Goal: Information Seeking & Learning: Learn about a topic

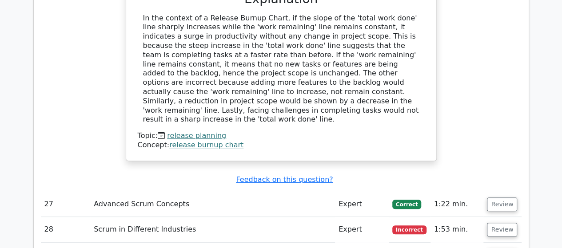
scroll to position [3466, 0]
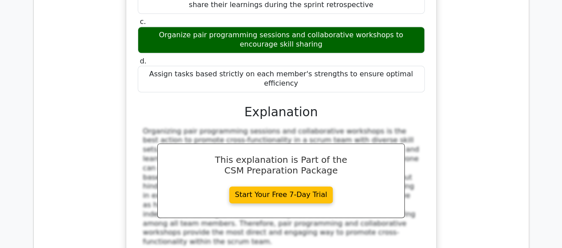
scroll to position [3955, 0]
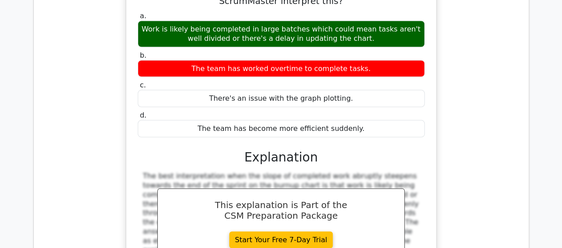
scroll to position [4443, 0]
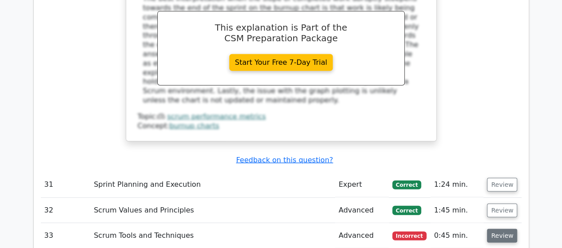
click at [500, 229] on button "Review" at bounding box center [502, 236] width 30 height 14
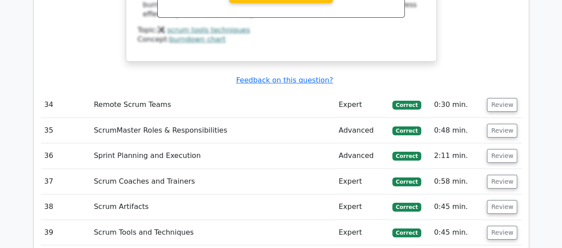
scroll to position [5021, 0]
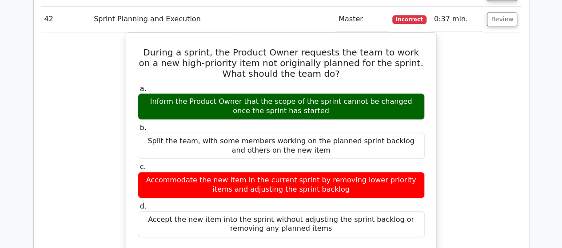
scroll to position [5288, 0]
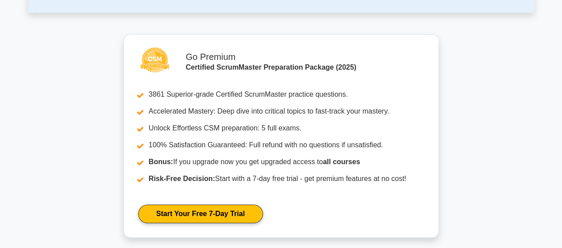
scroll to position [355, 0]
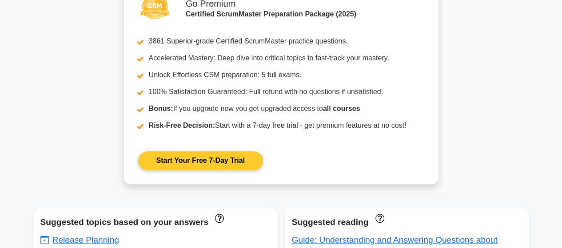
click at [185, 160] on link "Start Your Free 7-Day Trial" at bounding box center [200, 161] width 125 height 19
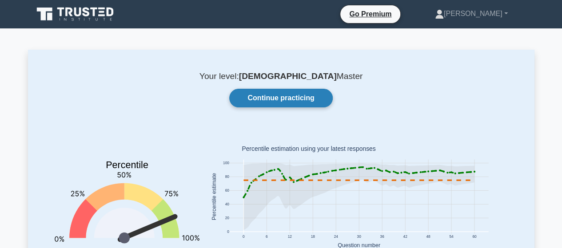
click at [282, 93] on link "Continue practicing" at bounding box center [280, 98] width 103 height 19
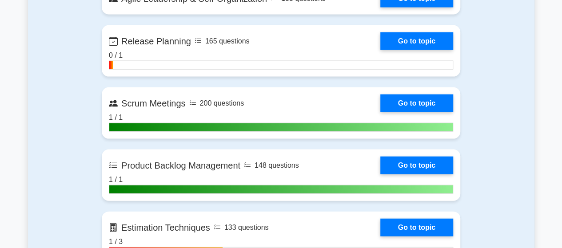
scroll to position [978, 0]
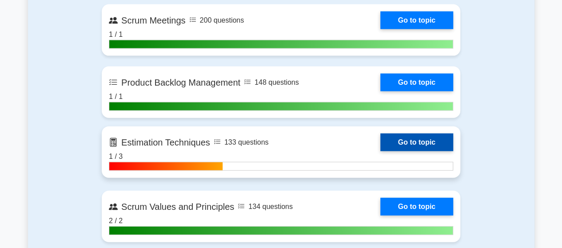
click at [380, 139] on link "Go to topic" at bounding box center [416, 143] width 73 height 18
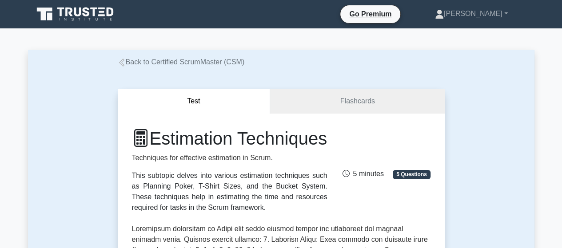
click at [98, 11] on icon at bounding box center [75, 14] width 85 height 17
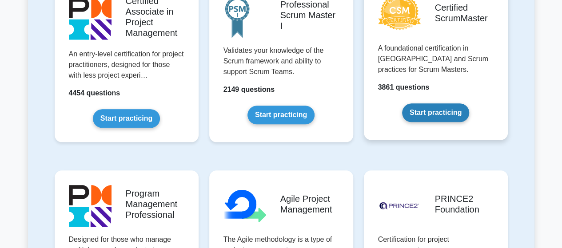
scroll to position [400, 0]
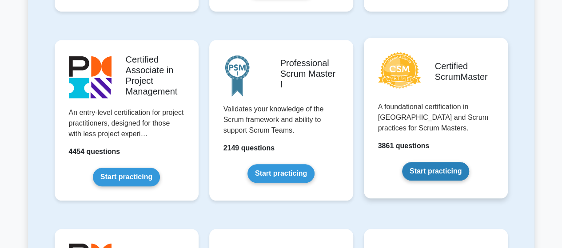
click at [440, 174] on link "Start practicing" at bounding box center [435, 171] width 67 height 19
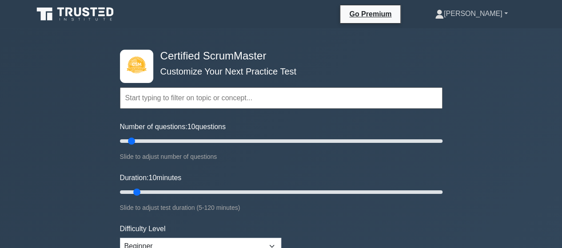
click at [507, 13] on link "[PERSON_NAME]" at bounding box center [472, 14] width 116 height 18
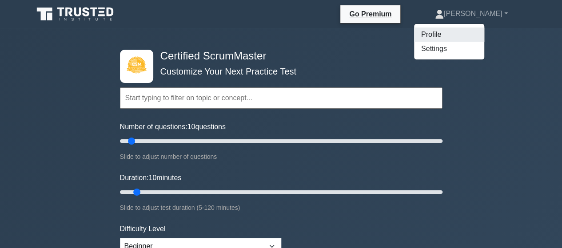
click at [480, 36] on link "Profile" at bounding box center [449, 35] width 70 height 14
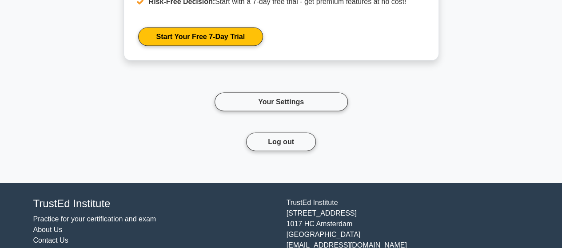
scroll to position [944, 0]
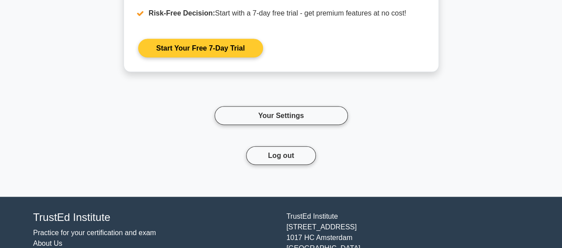
click at [184, 47] on link "Start Your Free 7-Day Trial" at bounding box center [200, 48] width 125 height 19
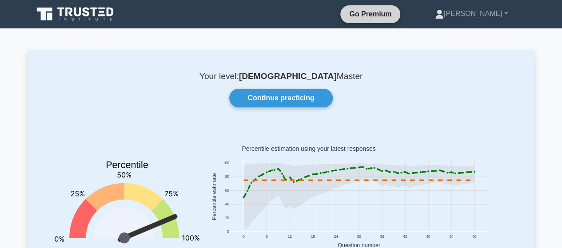
click at [397, 14] on link "Go Premium" at bounding box center [370, 13] width 53 height 11
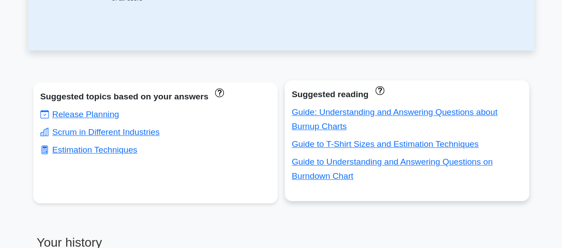
scroll to position [444, 0]
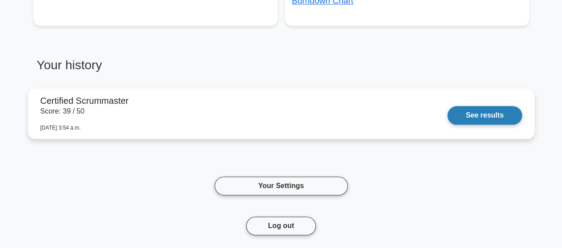
click at [486, 113] on link "See results" at bounding box center [484, 115] width 74 height 19
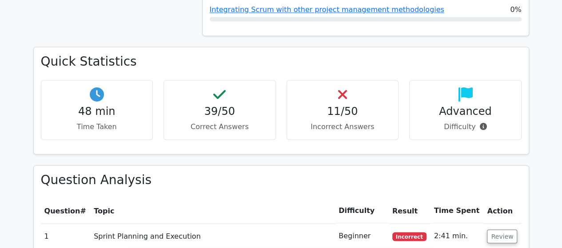
scroll to position [711, 0]
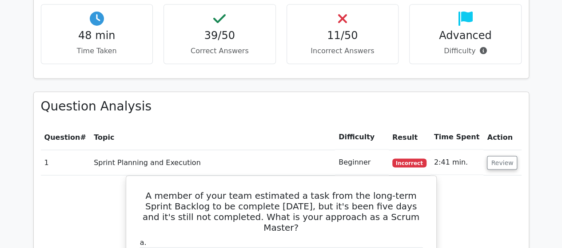
click at [340, 40] on h4 "11/50" at bounding box center [342, 35] width 97 height 13
click at [354, 48] on p "Incorrect Answers" at bounding box center [342, 51] width 97 height 11
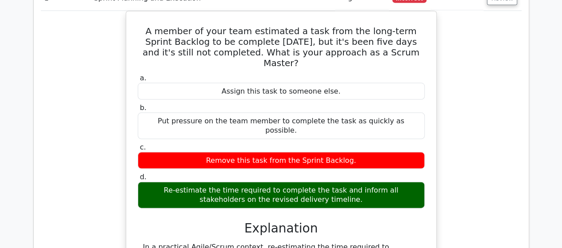
scroll to position [844, 0]
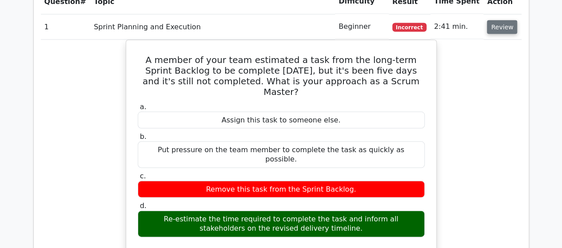
click at [503, 30] on button "Review" at bounding box center [502, 27] width 30 height 14
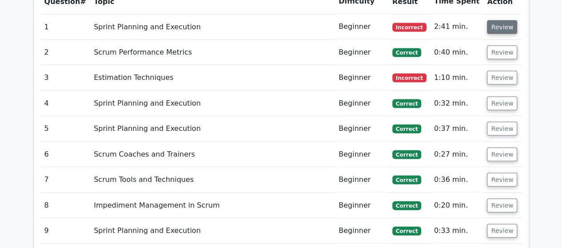
click at [496, 29] on button "Review" at bounding box center [502, 27] width 30 height 14
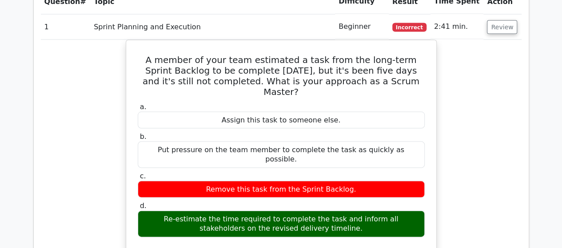
drag, startPoint x: 512, startPoint y: 29, endPoint x: 503, endPoint y: 36, distance: 11.7
click at [511, 29] on button "Review" at bounding box center [502, 27] width 30 height 14
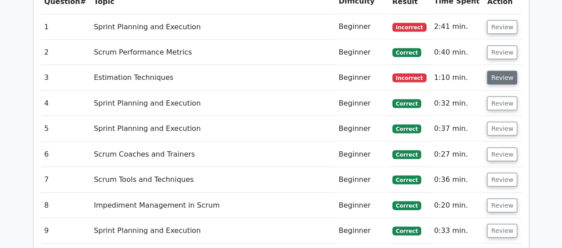
click at [505, 75] on button "Review" at bounding box center [502, 78] width 30 height 14
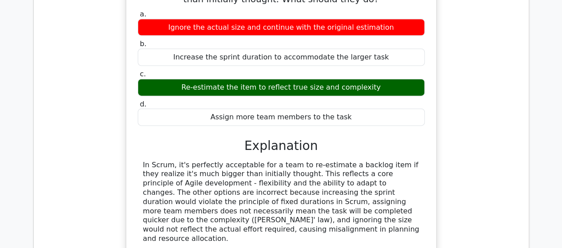
scroll to position [889, 0]
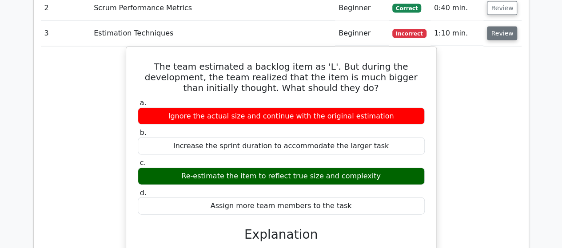
click at [503, 34] on button "Review" at bounding box center [502, 34] width 30 height 14
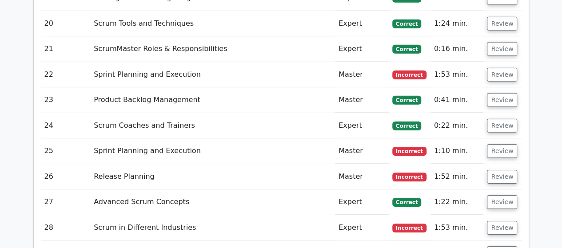
scroll to position [1289, 0]
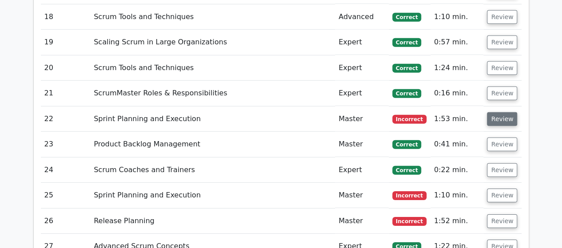
click at [501, 116] on button "Review" at bounding box center [502, 119] width 30 height 14
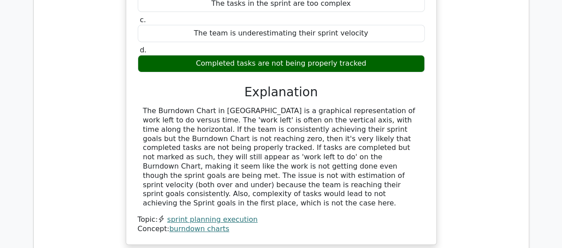
scroll to position [1555, 0]
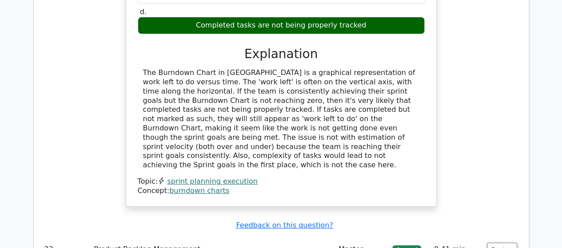
click at [464, 149] on div "Your Scrum team has been consistently reaching their sprint goals but noticed t…" at bounding box center [281, 41] width 481 height 352
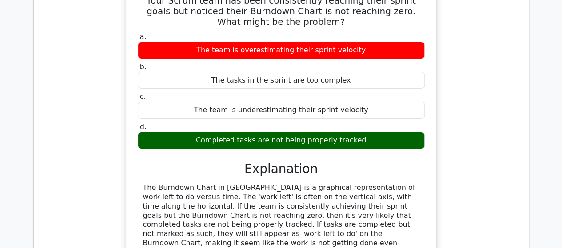
scroll to position [1377, 0]
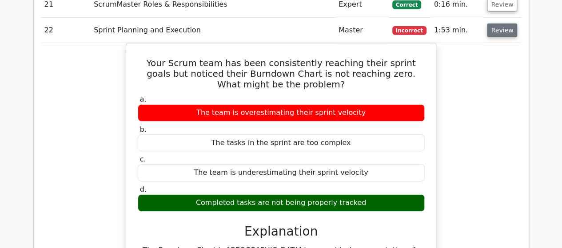
click at [502, 26] on button "Review" at bounding box center [502, 31] width 30 height 14
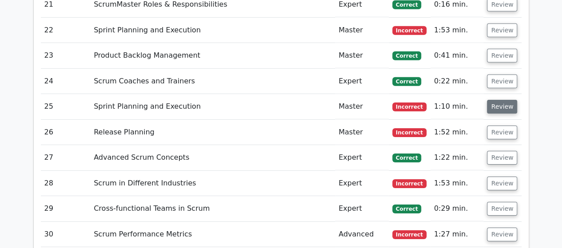
click at [498, 102] on button "Review" at bounding box center [502, 107] width 30 height 14
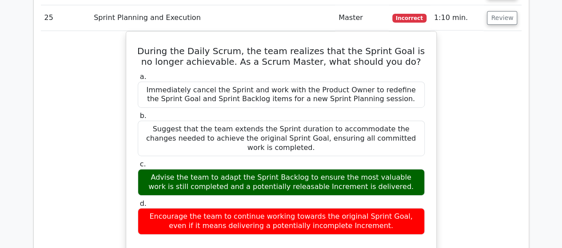
scroll to position [1422, 0]
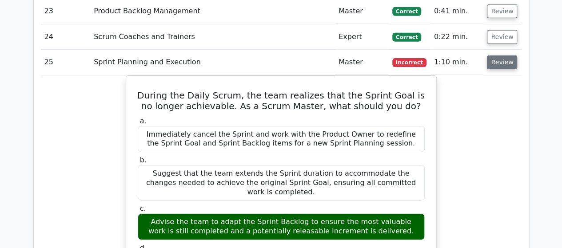
click at [502, 57] on button "Review" at bounding box center [502, 63] width 30 height 14
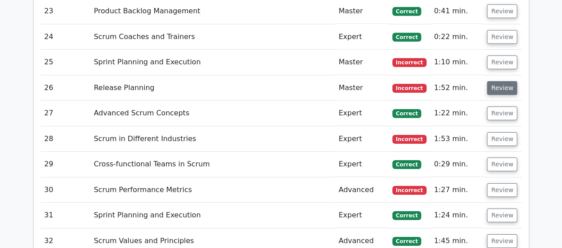
click at [500, 81] on button "Review" at bounding box center [502, 88] width 30 height 14
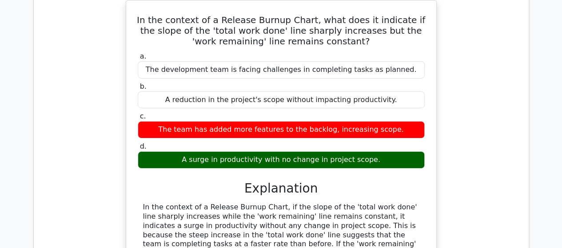
scroll to position [1466, 0]
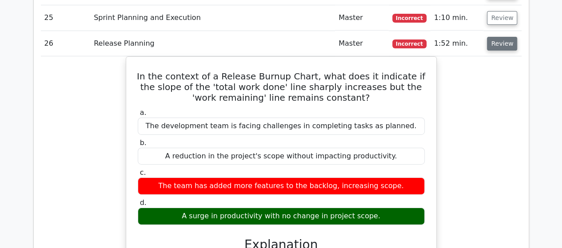
click at [502, 39] on button "Review" at bounding box center [502, 44] width 30 height 14
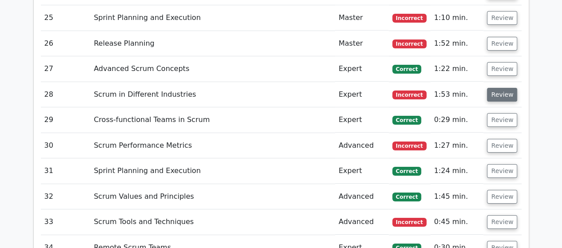
click at [499, 90] on button "Review" at bounding box center [502, 95] width 30 height 14
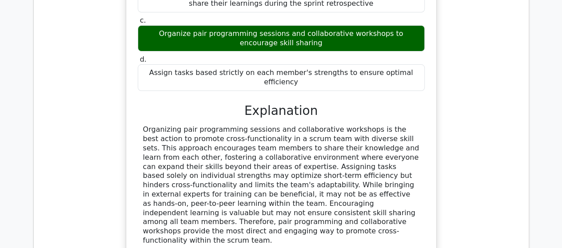
scroll to position [1422, 0]
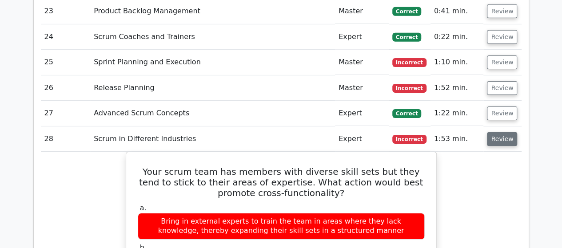
click at [504, 136] on button "Review" at bounding box center [502, 139] width 30 height 14
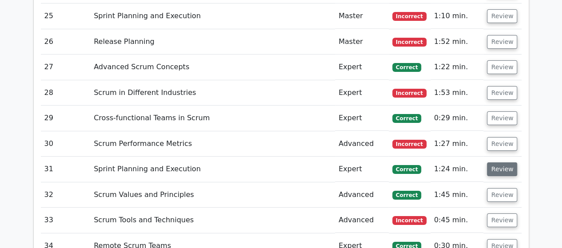
scroll to position [1511, 0]
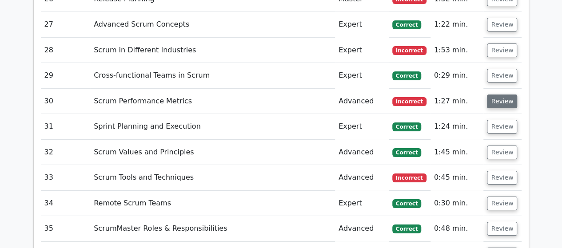
drag, startPoint x: 499, startPoint y: 96, endPoint x: 503, endPoint y: 93, distance: 5.1
click at [503, 95] on button "Review" at bounding box center [502, 102] width 30 height 14
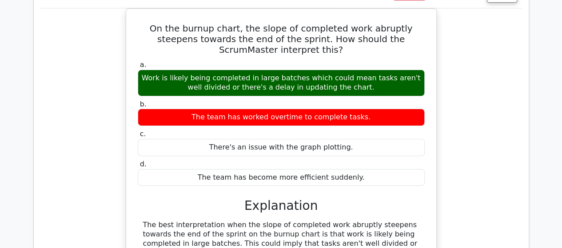
scroll to position [1555, 0]
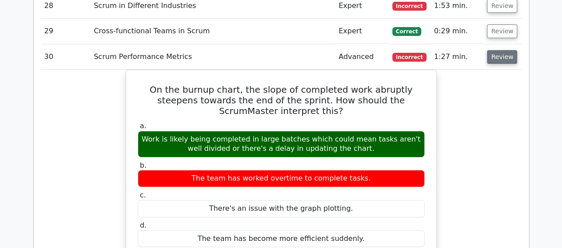
click at [500, 52] on button "Review" at bounding box center [502, 57] width 30 height 14
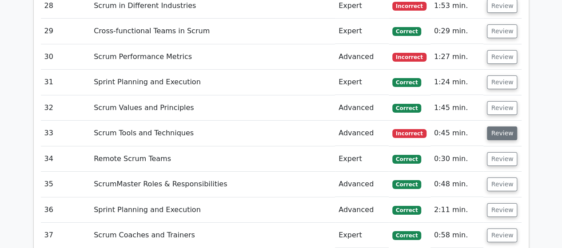
click at [506, 127] on button "Review" at bounding box center [502, 134] width 30 height 14
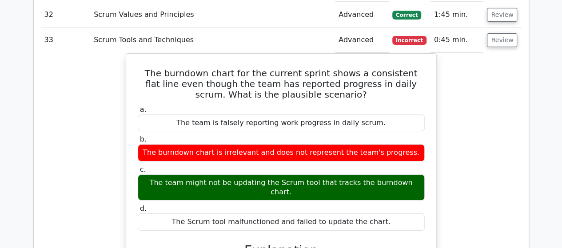
scroll to position [1644, 0]
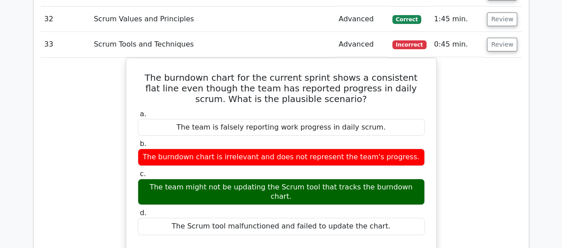
drag, startPoint x: 492, startPoint y: 35, endPoint x: 504, endPoint y: 63, distance: 29.9
click at [493, 38] on button "Review" at bounding box center [502, 45] width 30 height 14
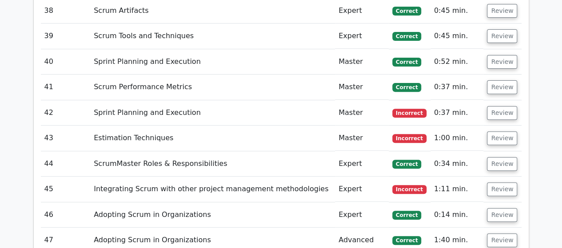
scroll to position [1822, 0]
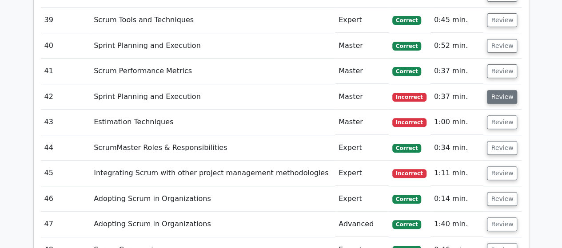
click at [501, 90] on button "Review" at bounding box center [502, 97] width 30 height 14
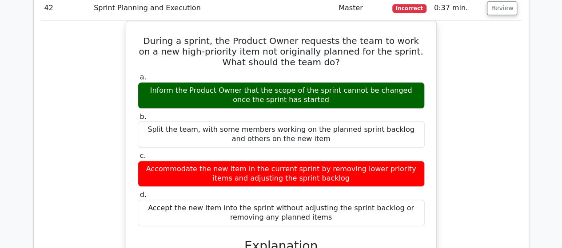
scroll to position [1866, 0]
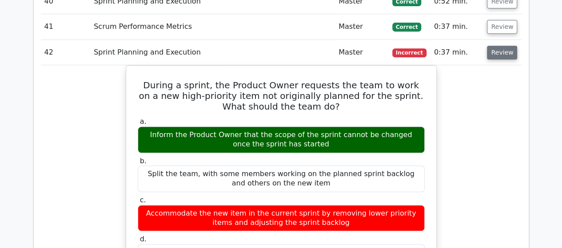
click at [494, 46] on button "Review" at bounding box center [502, 53] width 30 height 14
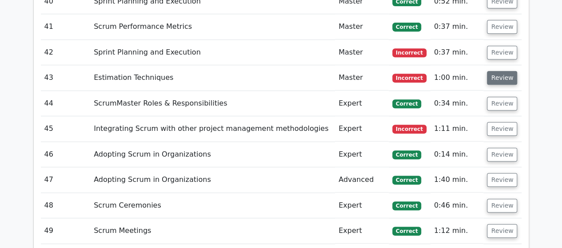
click at [504, 71] on button "Review" at bounding box center [502, 78] width 30 height 14
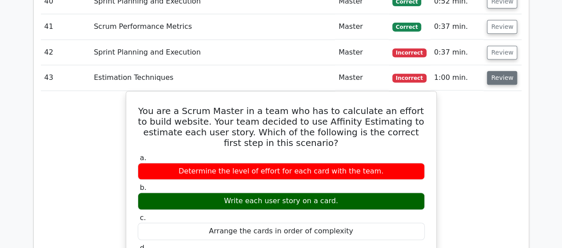
click at [496, 71] on button "Review" at bounding box center [502, 78] width 30 height 14
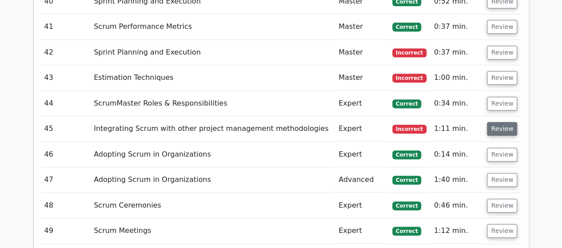
click at [502, 122] on button "Review" at bounding box center [502, 129] width 30 height 14
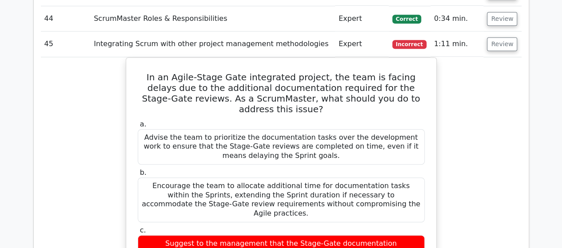
scroll to position [1911, 0]
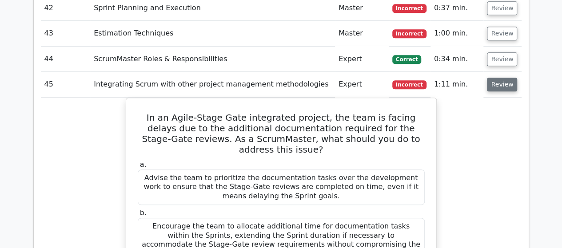
click at [502, 78] on button "Review" at bounding box center [502, 85] width 30 height 14
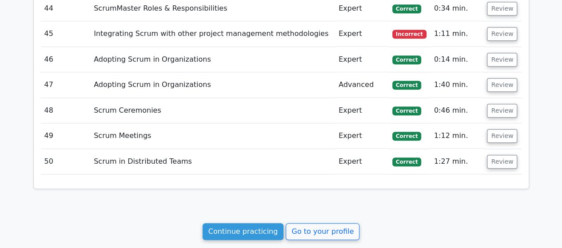
scroll to position [2067, 0]
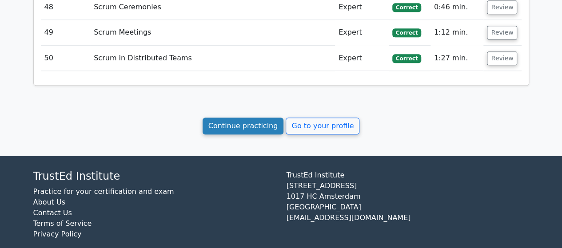
click at [260, 118] on link "Continue practicing" at bounding box center [243, 126] width 81 height 17
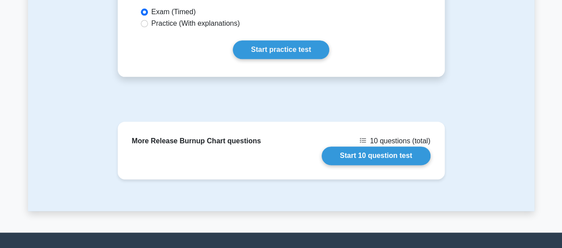
scroll to position [489, 0]
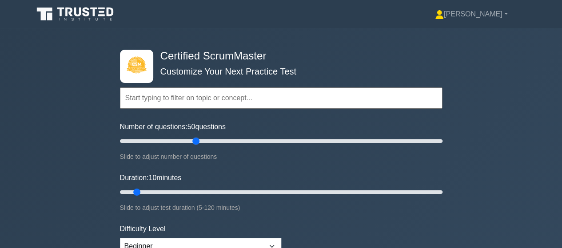
drag, startPoint x: 136, startPoint y: 142, endPoint x: 195, endPoint y: 140, distance: 59.1
type input "50"
click at [195, 140] on input "Number of questions: 50 questions" at bounding box center [281, 141] width 323 height 11
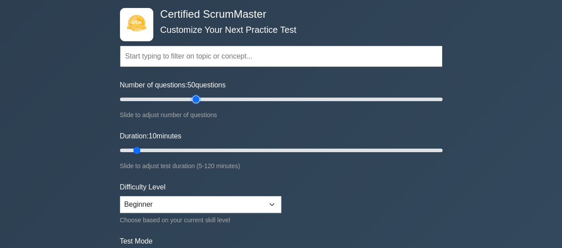
scroll to position [89, 0]
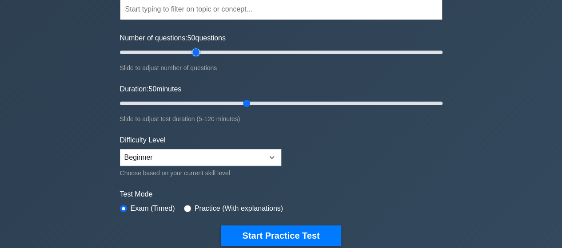
drag, startPoint x: 136, startPoint y: 102, endPoint x: 248, endPoint y: 108, distance: 112.1
type input "50"
click at [248, 108] on input "Duration: 50 minutes" at bounding box center [281, 103] width 323 height 11
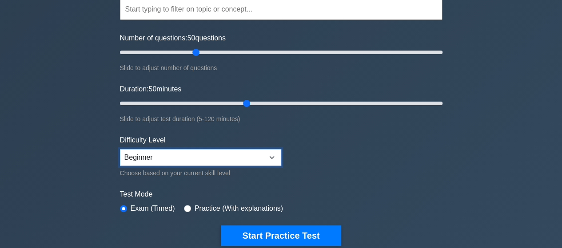
click at [273, 155] on select "Beginner Intermediate Expert" at bounding box center [200, 157] width 161 height 17
select select "intermediate"
click at [120, 149] on select "Beginner Intermediate Expert" at bounding box center [200, 157] width 161 height 17
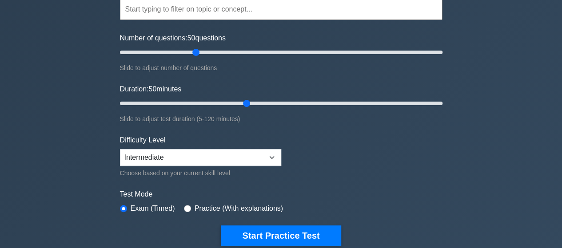
click at [369, 172] on form "Topics Basic Scrum Concepts Sprint Planning and Execution ScrumMaster Roles & R…" at bounding box center [281, 109] width 323 height 275
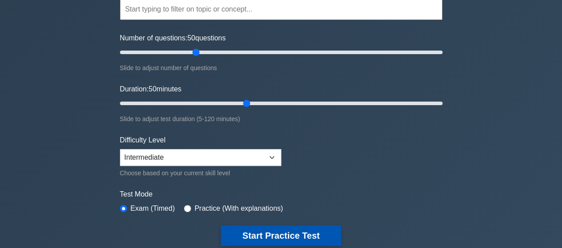
click at [292, 234] on button "Start Practice Test" at bounding box center [281, 236] width 120 height 20
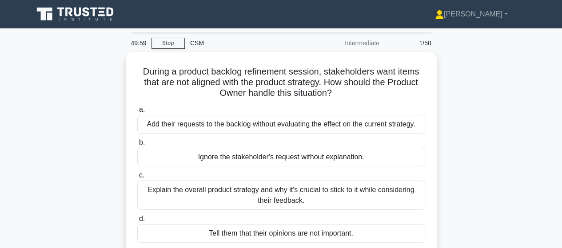
scroll to position [44, 0]
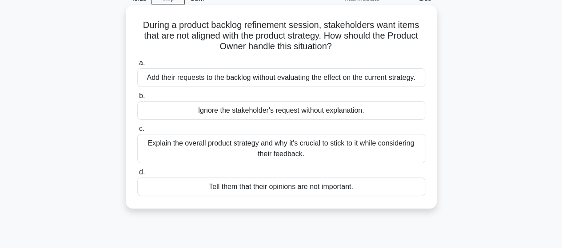
click at [302, 144] on div "Explain the overall product strategy and why it's crucial to stick to it while …" at bounding box center [281, 148] width 288 height 29
click at [137, 132] on input "c. Explain the overall product strategy and why it's crucial to stick to it whi…" at bounding box center [137, 129] width 0 height 6
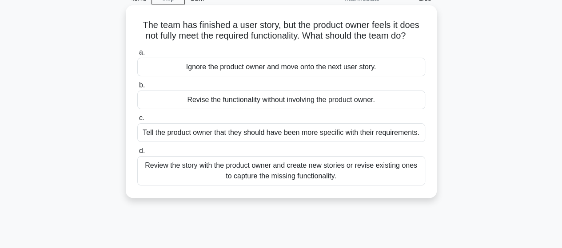
click at [372, 171] on div "Review the story with the product owner and create new stories or revise existi…" at bounding box center [281, 170] width 288 height 29
click at [137, 154] on input "d. Review the story with the product owner and create new stories or revise exi…" at bounding box center [137, 151] width 0 height 6
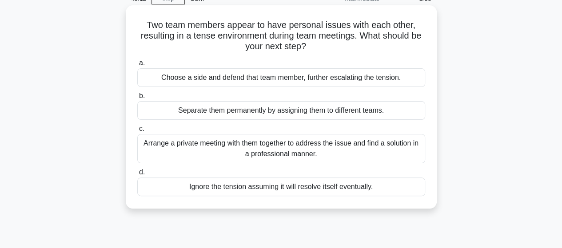
click at [368, 144] on div "Arrange a private meeting with them together to address the issue and find a so…" at bounding box center [281, 148] width 288 height 29
click at [137, 132] on input "c. Arrange a private meeting with them together to address the issue and find a…" at bounding box center [137, 129] width 0 height 6
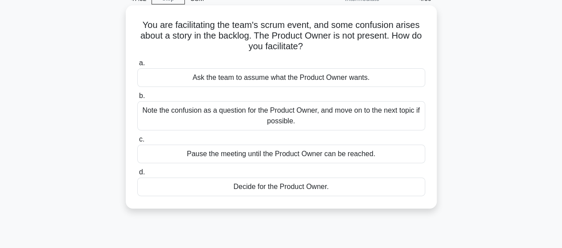
click at [387, 117] on div "Note the confusion as a question for the Product Owner, and move on to the next…" at bounding box center [281, 115] width 288 height 29
click at [137, 99] on input "b. Note the confusion as a question for the Product Owner, and move on to the n…" at bounding box center [137, 96] width 0 height 6
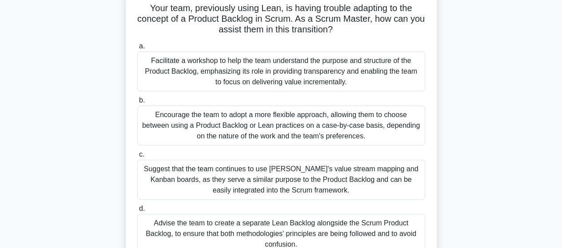
scroll to position [66, 0]
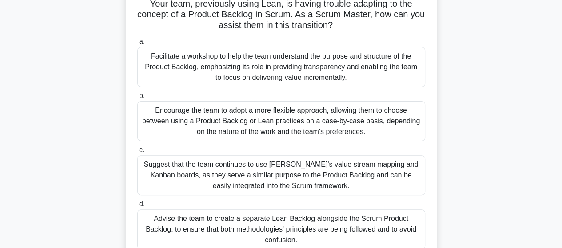
click at [383, 68] on div "Facilitate a workshop to help the team understand the purpose and structure of …" at bounding box center [281, 67] width 288 height 40
click at [137, 45] on input "a. Facilitate a workshop to help the team understand the purpose and structure …" at bounding box center [137, 42] width 0 height 6
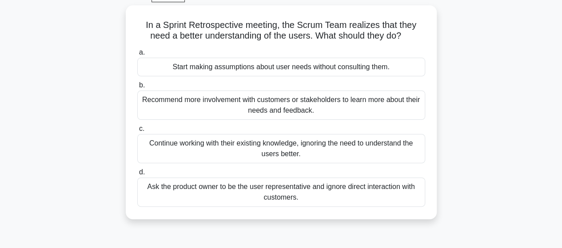
scroll to position [46, 0]
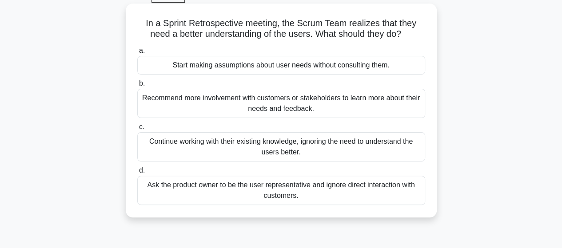
click at [356, 107] on div "Recommend more involvement with customers or stakeholders to learn more about t…" at bounding box center [281, 103] width 288 height 29
click at [137, 87] on input "b. Recommend more involvement with customers or stakeholders to learn more abou…" at bounding box center [137, 84] width 0 height 6
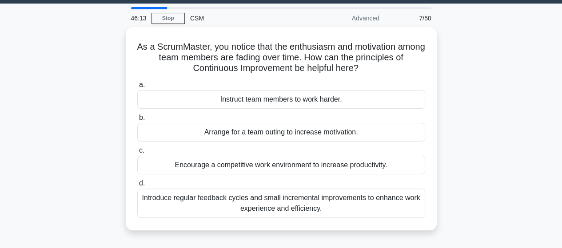
scroll to position [26, 0]
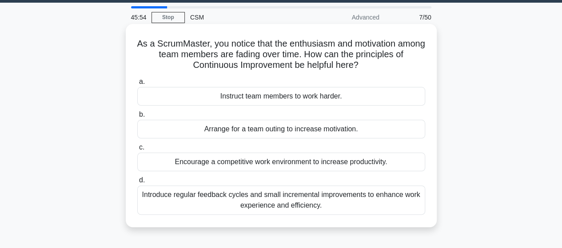
click at [377, 200] on div "Introduce regular feedback cycles and small incremental improvements to enhance…" at bounding box center [281, 200] width 288 height 29
click at [137, 184] on input "d. Introduce regular feedback cycles and small incremental improvements to enha…" at bounding box center [137, 181] width 0 height 6
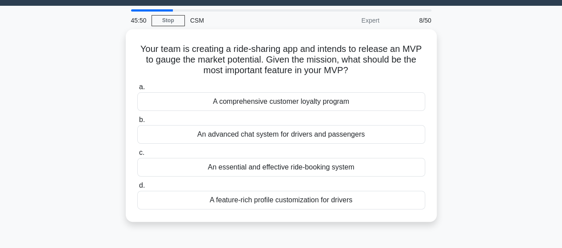
scroll to position [21, 0]
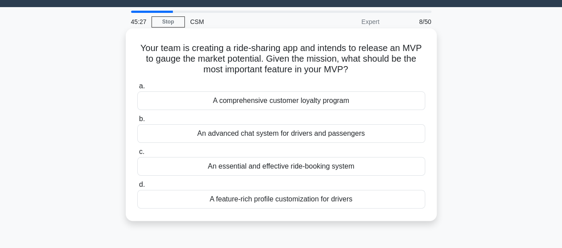
click at [358, 172] on div "An essential and effective ride-booking system" at bounding box center [281, 166] width 288 height 19
click at [137, 155] on input "c. An essential and effective ride-booking system" at bounding box center [137, 152] width 0 height 6
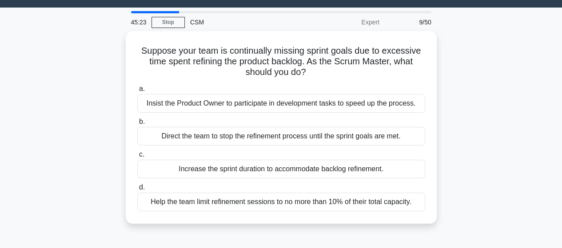
scroll to position [20, 0]
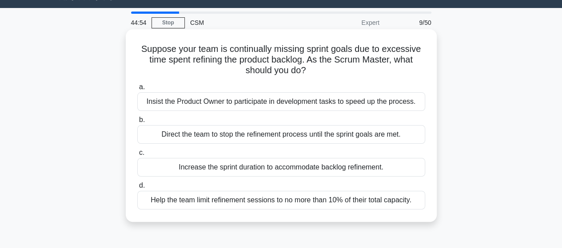
click at [394, 136] on div "Direct the team to stop the refinement process until the sprint goals are met." at bounding box center [281, 134] width 288 height 19
click at [137, 123] on input "b. Direct the team to stop the refinement process until the sprint goals are me…" at bounding box center [137, 120] width 0 height 6
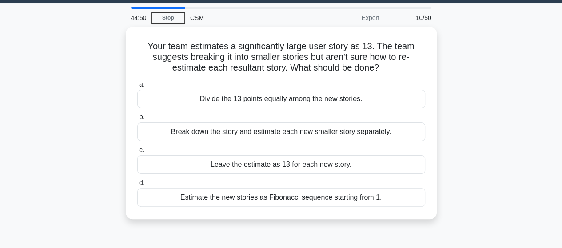
scroll to position [22, 0]
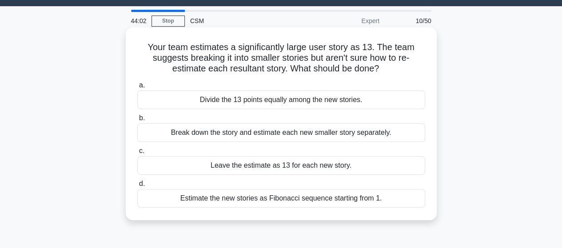
click at [390, 129] on div "Break down the story and estimate each new smaller story separately." at bounding box center [281, 133] width 288 height 19
click at [137, 121] on input "b. Break down the story and estimate each new smaller story separately." at bounding box center [137, 119] width 0 height 6
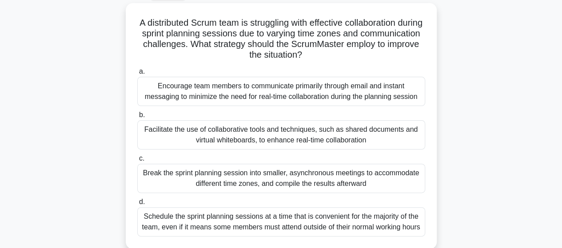
scroll to position [49, 0]
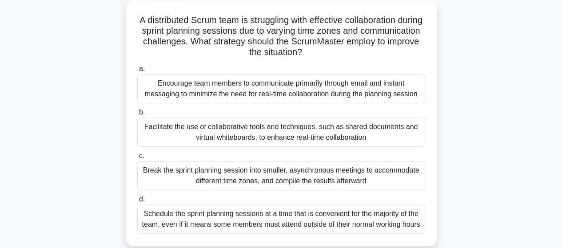
click at [349, 133] on div "Facilitate the use of collaborative tools and techniques, such as shared docume…" at bounding box center [281, 132] width 288 height 29
click at [137, 116] on input "b. Facilitate the use of collaborative tools and techniques, such as shared doc…" at bounding box center [137, 113] width 0 height 6
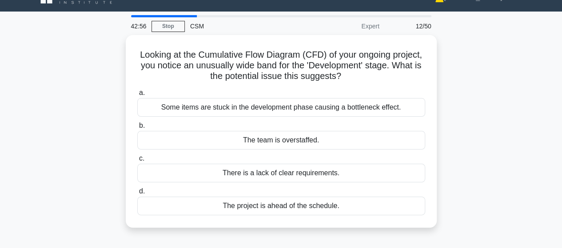
scroll to position [14, 0]
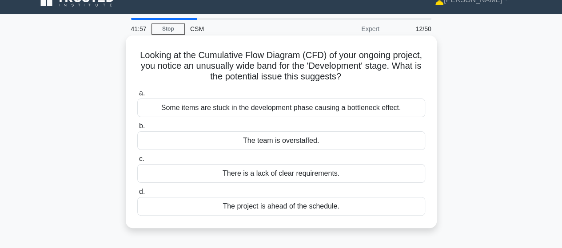
click at [375, 110] on div "Some items are stuck in the development phase causing a bottleneck effect." at bounding box center [281, 108] width 288 height 19
click at [137, 96] on input "a. Some items are stuck in the development phase causing a bottleneck effect." at bounding box center [137, 94] width 0 height 6
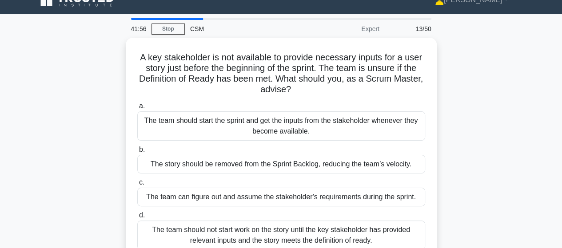
scroll to position [0, 0]
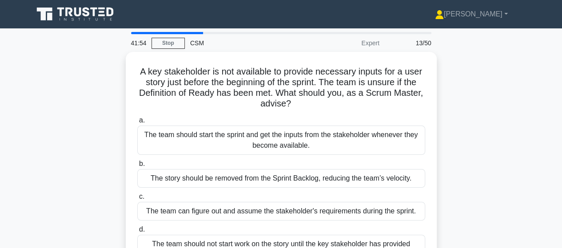
drag, startPoint x: 561, startPoint y: 93, endPoint x: 562, endPoint y: 106, distance: 12.9
click at [562, 106] on html "Noellee Profile Settings Profile" at bounding box center [281, 240] width 562 height 480
click at [508, 109] on div "A key stakeholder is not available to provide necessary inputs for a user story…" at bounding box center [281, 169] width 507 height 235
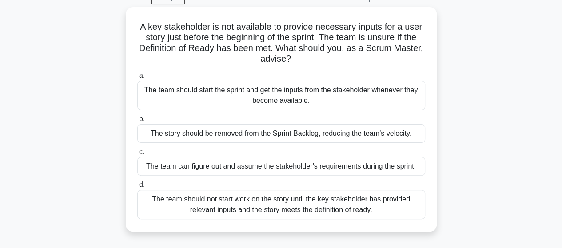
scroll to position [44, 0]
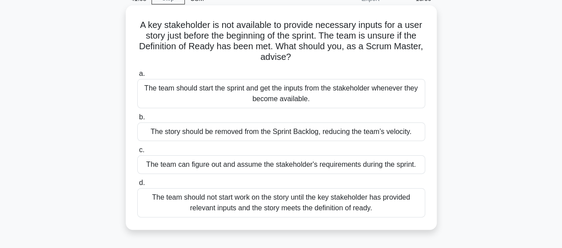
click at [379, 98] on div "The team should start the sprint and get the inputs from the stakeholder whenev…" at bounding box center [281, 93] width 288 height 29
click at [137, 77] on input "a. The team should start the sprint and get the inputs from the stakeholder whe…" at bounding box center [137, 74] width 0 height 6
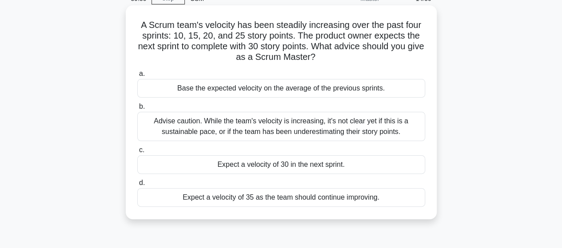
click at [369, 87] on div "Base the expected velocity on the average of the previous sprints." at bounding box center [281, 88] width 288 height 19
click at [137, 77] on input "a. Base the expected velocity on the average of the previous sprints." at bounding box center [137, 74] width 0 height 6
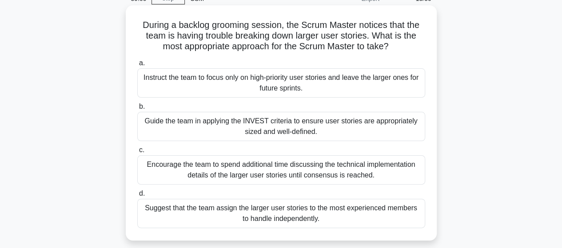
click at [369, 80] on div "Instruct the team to focus only on high-priority user stories and leave the lar…" at bounding box center [281, 82] width 288 height 29
click at [137, 66] on input "a. Instruct the team to focus only on high-priority user stories and leave the …" at bounding box center [137, 63] width 0 height 6
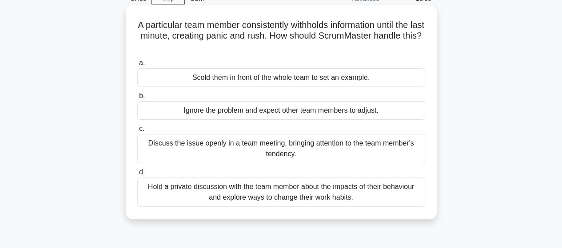
click at [379, 190] on div "Hold a private discussion with the team member about the impacts of their behav…" at bounding box center [281, 192] width 288 height 29
click at [137, 176] on input "d. Hold a private discussion with the team member about the impacts of their be…" at bounding box center [137, 173] width 0 height 6
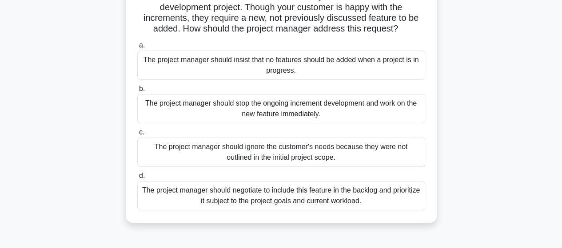
scroll to position [76, 0]
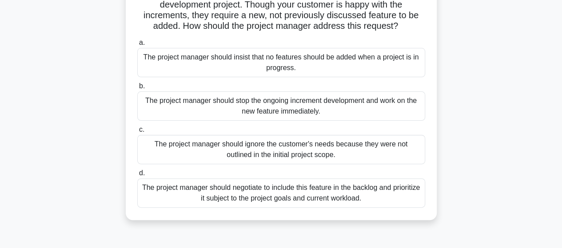
click at [366, 192] on div "The project manager should negotiate to include this feature in the backlog and…" at bounding box center [281, 193] width 288 height 29
click at [137, 176] on input "d. The project manager should negotiate to include this feature in the backlog …" at bounding box center [137, 174] width 0 height 6
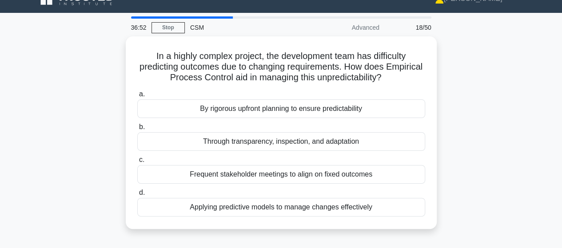
scroll to position [13, 0]
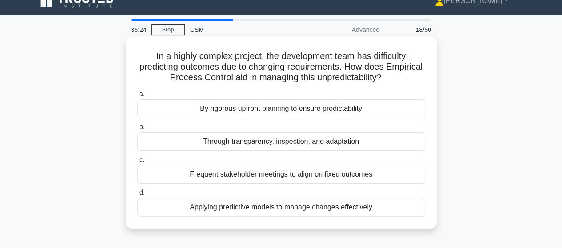
click at [336, 140] on div "Through transparency, inspection, and adaptation" at bounding box center [281, 141] width 288 height 19
click at [137, 130] on input "b. Through transparency, inspection, and adaptation" at bounding box center [137, 127] width 0 height 6
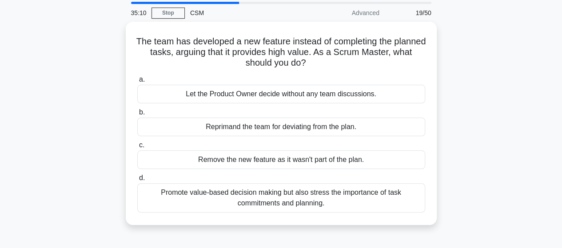
scroll to position [44, 0]
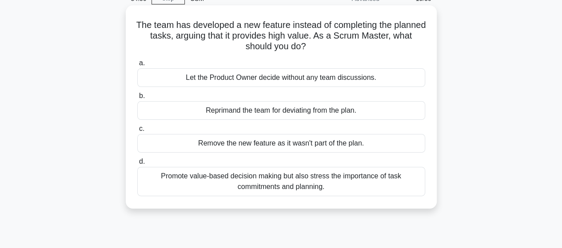
click at [330, 184] on div "Promote value-based decision making but also stress the importance of task comm…" at bounding box center [281, 181] width 288 height 29
click at [137, 165] on input "d. Promote value-based decision making but also stress the importance of task c…" at bounding box center [137, 162] width 0 height 6
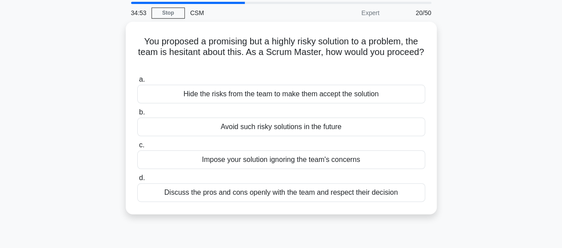
scroll to position [32, 0]
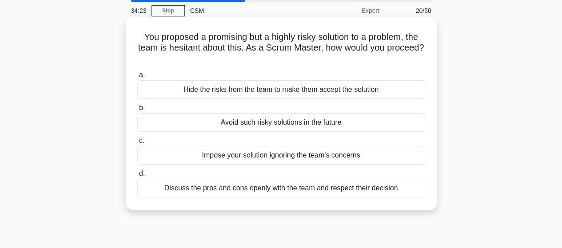
click at [366, 188] on div "Discuss the pros and cons openly with the team and respect their decision" at bounding box center [281, 188] width 288 height 19
click at [137, 177] on input "d. Discuss the pros and cons openly with the team and respect their decision" at bounding box center [137, 174] width 0 height 6
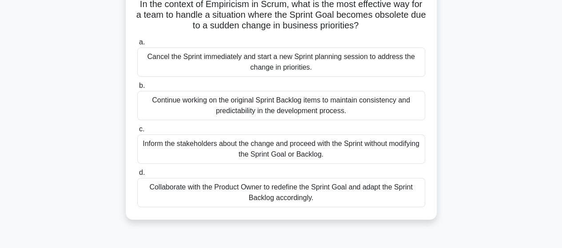
scroll to position [54, 0]
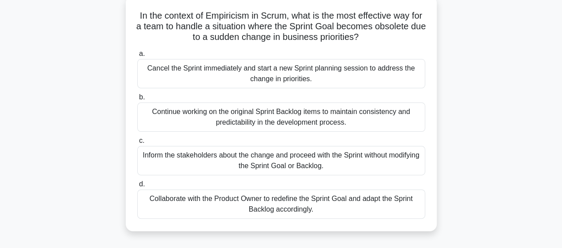
click at [393, 74] on div "Cancel the Sprint immediately and start a new Sprint planning session to addres…" at bounding box center [281, 73] width 288 height 29
click at [137, 57] on input "a. Cancel the Sprint immediately and start a new Sprint planning session to add…" at bounding box center [137, 54] width 0 height 6
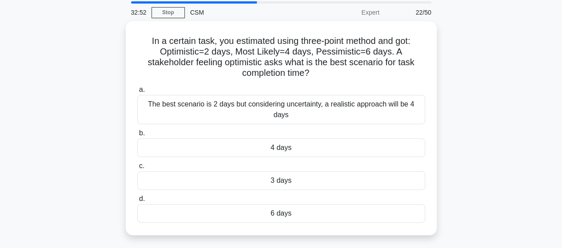
scroll to position [44, 0]
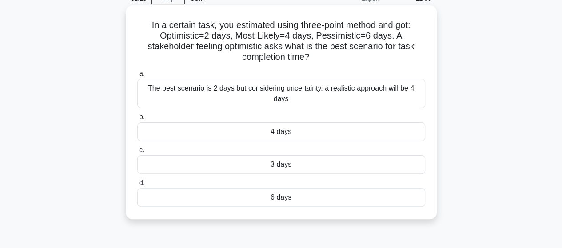
click at [400, 89] on div "The best scenario is 2 days but considering uncertainty, a realistic approach w…" at bounding box center [281, 93] width 288 height 29
click at [137, 77] on input "a. The best scenario is 2 days but considering uncertainty, a realistic approac…" at bounding box center [137, 74] width 0 height 6
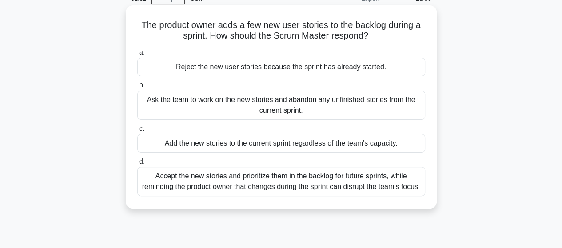
click at [397, 188] on div "Accept the new stories and prioritize them in the backlog for future sprints, w…" at bounding box center [281, 181] width 288 height 29
click at [137, 165] on input "d. Accept the new stories and prioritize them in the backlog for future sprints…" at bounding box center [137, 162] width 0 height 6
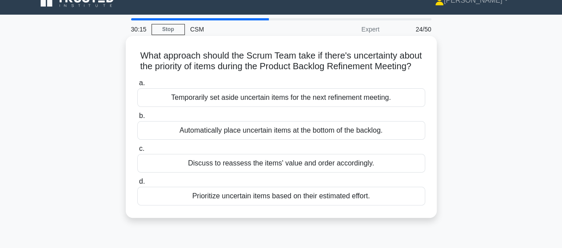
scroll to position [0, 0]
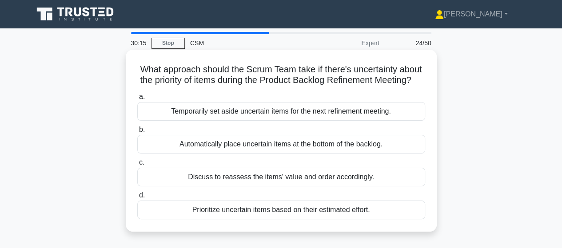
click at [349, 121] on div "Temporarily set aside uncertain items for the next refinement meeting." at bounding box center [281, 111] width 288 height 19
click at [137, 100] on input "a. Temporarily set aside uncertain items for the next refinement meeting." at bounding box center [137, 97] width 0 height 6
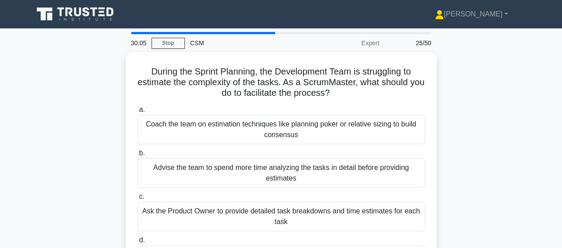
scroll to position [44, 0]
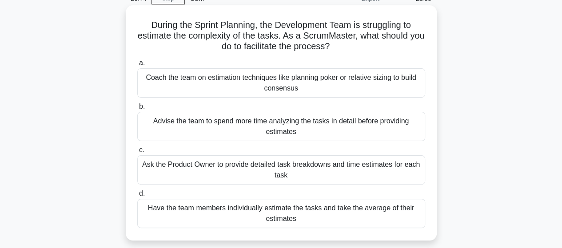
click at [387, 81] on div "Coach the team on estimation techniques like planning poker or relative sizing …" at bounding box center [281, 82] width 288 height 29
click at [137, 66] on input "a. Coach the team on estimation techniques like planning poker or relative sizi…" at bounding box center [137, 63] width 0 height 6
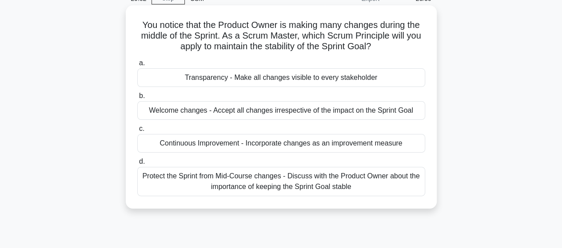
click at [366, 78] on div "Transparency - Make all changes visible to every stakeholder" at bounding box center [281, 77] width 288 height 19
click at [137, 66] on input "a. Transparency - Make all changes visible to every stakeholder" at bounding box center [137, 63] width 0 height 6
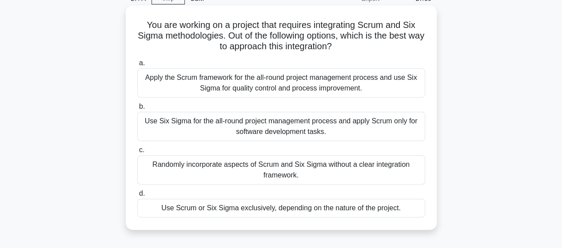
click at [398, 84] on div "Apply the Scrum framework for the all-round project management process and use …" at bounding box center [281, 82] width 288 height 29
click at [137, 66] on input "a. Apply the Scrum framework for the all-round project management process and u…" at bounding box center [137, 63] width 0 height 6
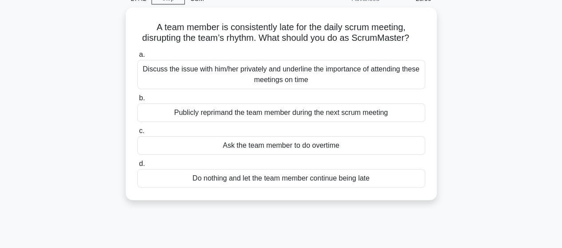
scroll to position [0, 0]
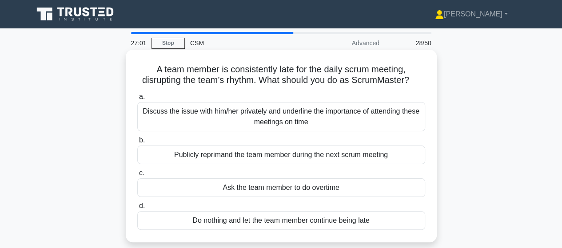
click at [373, 118] on div "Discuss the issue with him/her privately and underline the importance of attend…" at bounding box center [281, 116] width 288 height 29
click at [137, 100] on input "a. Discuss the issue with him/her privately and underline the importance of att…" at bounding box center [137, 97] width 0 height 6
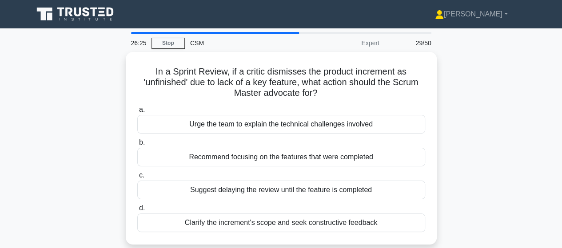
scroll to position [44, 0]
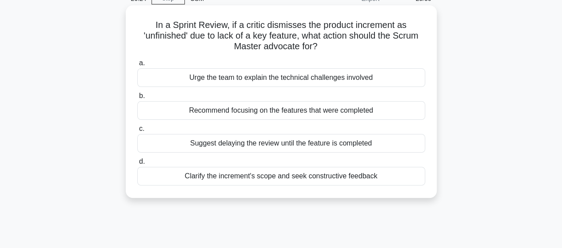
click at [348, 176] on div "Clarify the increment's scope and seek constructive feedback" at bounding box center [281, 176] width 288 height 19
click at [137, 165] on input "d. Clarify the increment's scope and seek constructive feedback" at bounding box center [137, 162] width 0 height 6
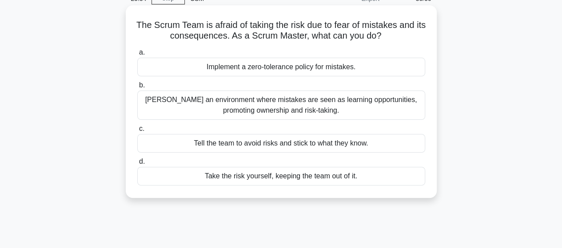
click at [397, 113] on div "Foster an environment where mistakes are seen as learning opportunities, promot…" at bounding box center [281, 105] width 288 height 29
click at [137, 88] on input "b. Foster an environment where mistakes are seen as learning opportunities, pro…" at bounding box center [137, 86] width 0 height 6
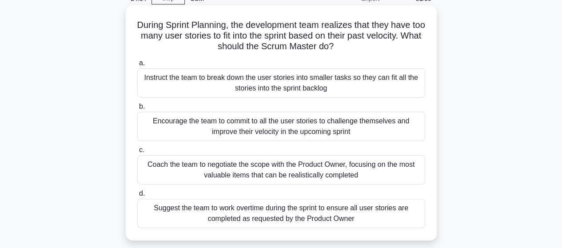
click at [369, 172] on div "Coach the team to negotiate the scope with the Product Owner, focusing on the m…" at bounding box center [281, 170] width 288 height 29
click at [137, 153] on input "c. Coach the team to negotiate the scope with the Product Owner, focusing on th…" at bounding box center [137, 151] width 0 height 6
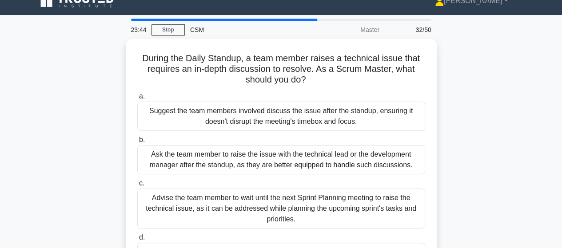
scroll to position [0, 0]
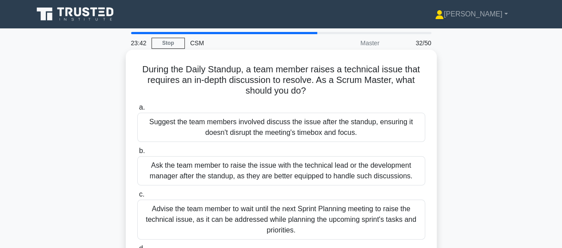
click at [339, 131] on div "Suggest the team members involved discuss the issue after the standup, ensuring…" at bounding box center [281, 127] width 288 height 29
click at [137, 111] on input "a. Suggest the team members involved discuss the issue after the standup, ensur…" at bounding box center [137, 108] width 0 height 6
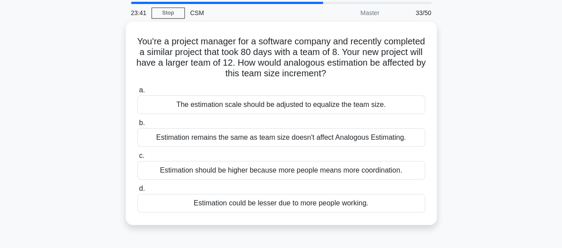
scroll to position [44, 0]
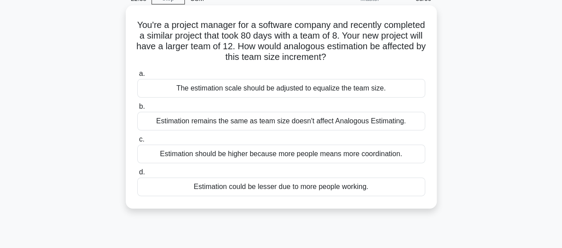
click at [387, 124] on div "Estimation remains the same as team size doesn't affect Analogous Estimating." at bounding box center [281, 121] width 288 height 19
click at [137, 110] on input "b. Estimation remains the same as team size doesn't affect Analogous Estimating." at bounding box center [137, 107] width 0 height 6
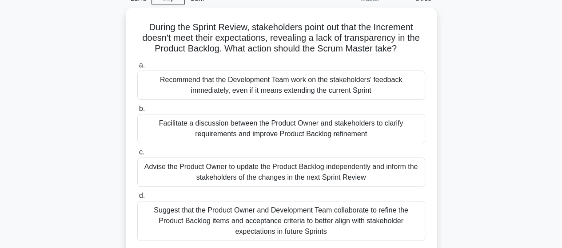
click at [506, 125] on div "During the Sprint Review, stakeholders point out that the Increment doesn't mee…" at bounding box center [281, 136] width 507 height 257
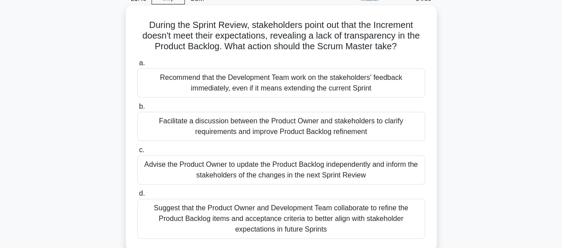
click at [375, 130] on div "Facilitate a discussion between the Product Owner and stakeholders to clarify r…" at bounding box center [281, 126] width 288 height 29
click at [137, 110] on input "b. Facilitate a discussion between the Product Owner and stakeholders to clarif…" at bounding box center [137, 107] width 0 height 6
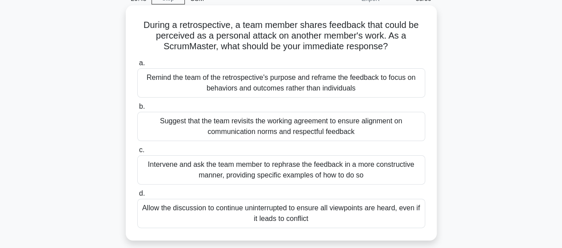
click at [376, 83] on div "Remind the team of the retrospective's purpose and reframe the feedback to focu…" at bounding box center [281, 82] width 288 height 29
click at [137, 66] on input "a. Remind the team of the retrospective's purpose and reframe the feedback to f…" at bounding box center [137, 63] width 0 height 6
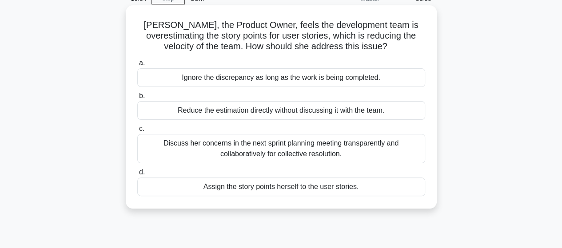
click at [394, 146] on div "Discuss her concerns in the next sprint planning meeting transparently and coll…" at bounding box center [281, 148] width 288 height 29
click at [137, 132] on input "c. Discuss her concerns in the next sprint planning meeting transparently and c…" at bounding box center [137, 129] width 0 height 6
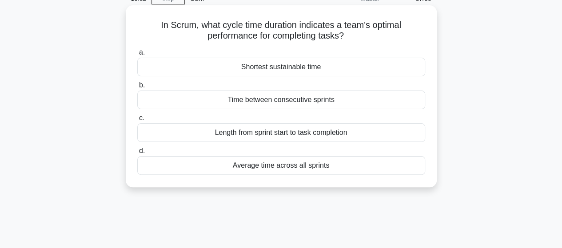
click at [363, 165] on div "Average time across all sprints" at bounding box center [281, 165] width 288 height 19
click at [137, 154] on input "d. Average time across all sprints" at bounding box center [137, 151] width 0 height 6
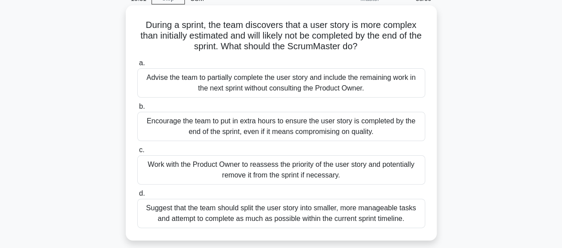
click at [372, 165] on div "Work with the Product Owner to reassess the priority of the user story and pote…" at bounding box center [281, 170] width 288 height 29
click at [137, 153] on input "c. Work with the Product Owner to reassess the priority of the user story and p…" at bounding box center [137, 151] width 0 height 6
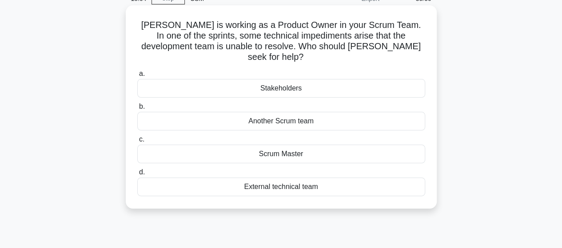
click at [347, 145] on div "Scrum Master" at bounding box center [281, 154] width 288 height 19
click at [137, 143] on input "c. Scrum Master" at bounding box center [137, 140] width 0 height 6
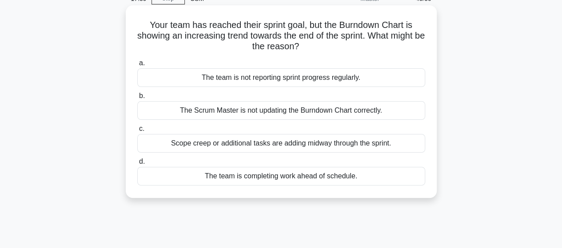
click at [346, 80] on div "The team is not reporting sprint progress regularly." at bounding box center [281, 77] width 288 height 19
click at [137, 66] on input "a. The team is not reporting sprint progress regularly." at bounding box center [137, 63] width 0 height 6
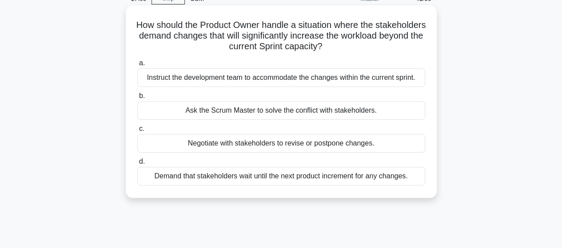
click at [375, 142] on div "Negotiate with stakeholders to revise or postpone changes." at bounding box center [281, 143] width 288 height 19
click at [137, 132] on input "c. Negotiate with stakeholders to revise or postpone changes." at bounding box center [137, 129] width 0 height 6
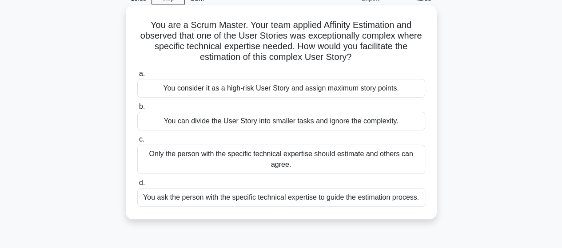
click at [369, 121] on div "You can divide the User Story into smaller tasks and ignore the complexity." at bounding box center [281, 121] width 288 height 19
click at [137, 110] on input "b. You can divide the User Story into smaller tasks and ignore the complexity." at bounding box center [137, 107] width 0 height 6
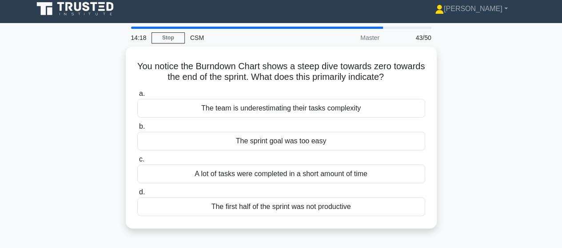
scroll to position [4, 0]
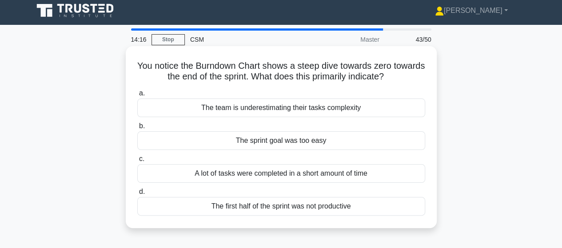
click at [358, 108] on div "The team is underestimating their tasks complexity" at bounding box center [281, 108] width 288 height 19
click at [137, 96] on input "a. The team is underestimating their tasks complexity" at bounding box center [137, 94] width 0 height 6
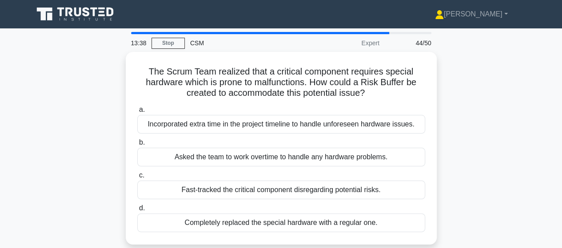
scroll to position [44, 0]
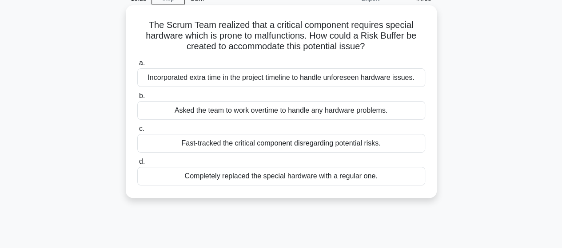
click at [404, 79] on div "Incorporated extra time in the project timeline to handle unforeseen hardware i…" at bounding box center [281, 77] width 288 height 19
click at [137, 66] on input "a. Incorporated extra time in the project timeline to handle unforeseen hardwar…" at bounding box center [137, 63] width 0 height 6
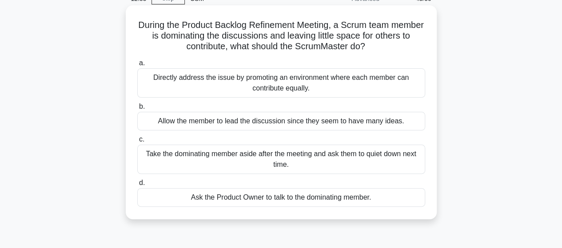
click at [373, 80] on div "Directly address the issue by promoting an environment where each member can co…" at bounding box center [281, 82] width 288 height 29
click at [137, 66] on input "a. Directly address the issue by promoting an environment where each member can…" at bounding box center [137, 63] width 0 height 6
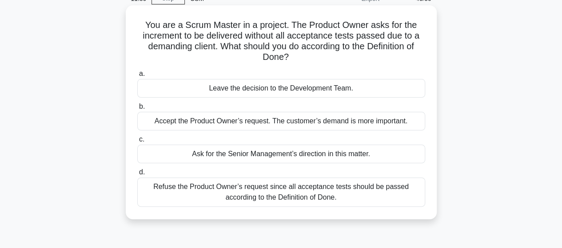
click at [356, 89] on div "Leave the decision to the Development Team." at bounding box center [281, 88] width 288 height 19
click at [137, 77] on input "a. Leave the decision to the Development Team." at bounding box center [137, 74] width 0 height 6
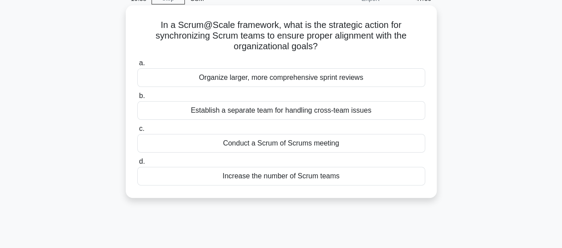
click at [300, 178] on div "Increase the number of Scrum teams" at bounding box center [281, 176] width 288 height 19
click at [137, 165] on input "d. Increase the number of Scrum teams" at bounding box center [137, 162] width 0 height 6
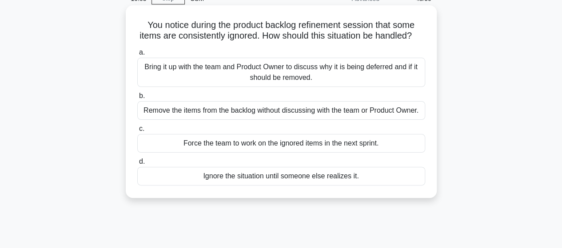
click at [301, 85] on div "Bring it up with the team and Product Owner to discuss why it is being deferred…" at bounding box center [281, 72] width 288 height 29
click at [137, 56] on input "a. Bring it up with the team and Product Owner to discuss why it is being defer…" at bounding box center [137, 53] width 0 height 6
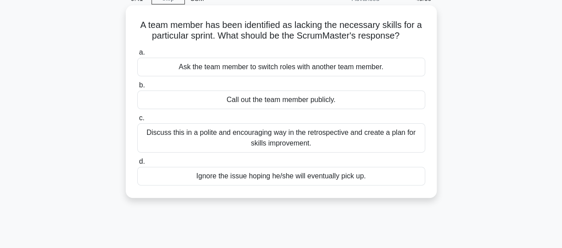
click at [374, 144] on div "Discuss this in a polite and encouraging way in the retrospective and create a …" at bounding box center [281, 138] width 288 height 29
click at [137, 121] on input "c. Discuss this in a polite and encouraging way in the retrospective and create…" at bounding box center [137, 119] width 0 height 6
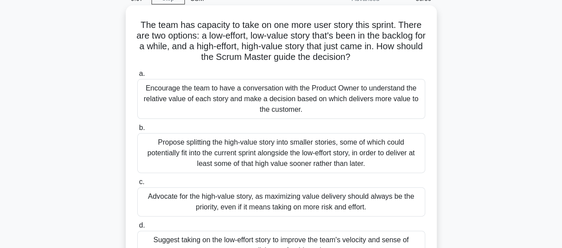
click at [389, 101] on div "Encourage the team to have a conversation with the Product Owner to understand …" at bounding box center [281, 99] width 288 height 40
click at [137, 77] on input "a. Encourage the team to have a conversation with the Product Owner to understa…" at bounding box center [137, 74] width 0 height 6
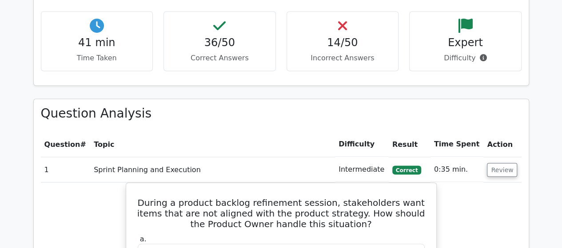
scroll to position [755, 0]
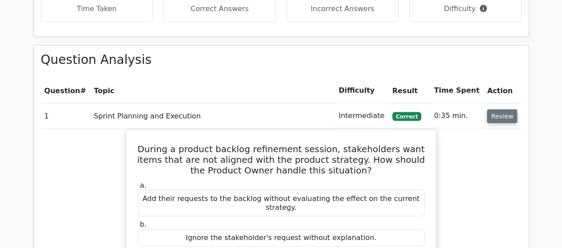
click at [501, 115] on button "Review" at bounding box center [502, 116] width 30 height 14
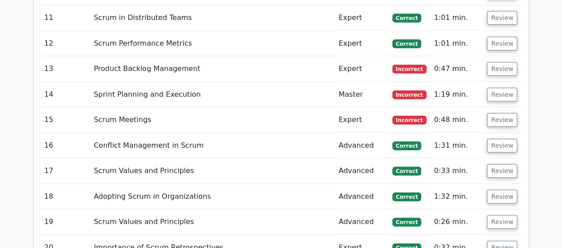
scroll to position [978, 0]
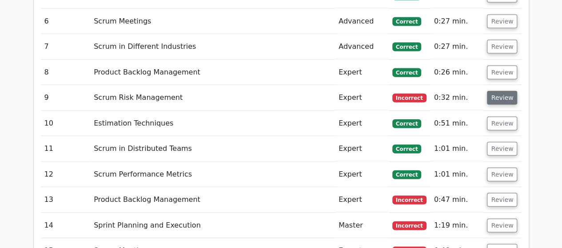
click at [504, 96] on button "Review" at bounding box center [502, 98] width 30 height 14
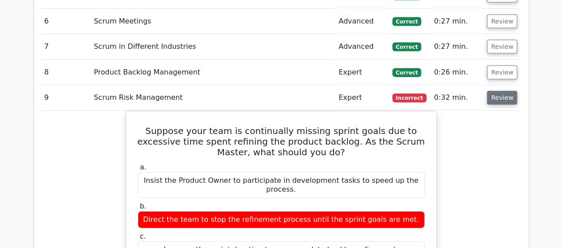
click at [498, 97] on button "Review" at bounding box center [502, 98] width 30 height 14
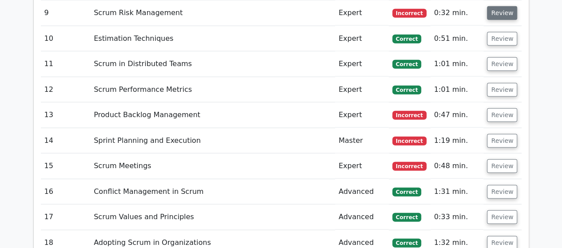
scroll to position [1111, 0]
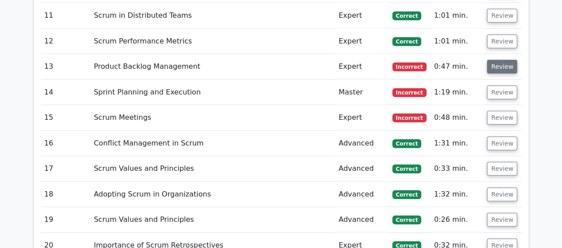
click at [499, 67] on button "Review" at bounding box center [502, 67] width 30 height 14
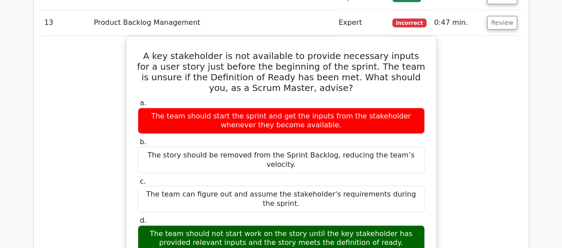
scroll to position [1155, 0]
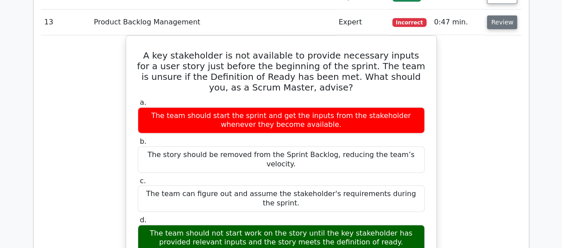
click at [500, 20] on button "Review" at bounding box center [502, 23] width 30 height 14
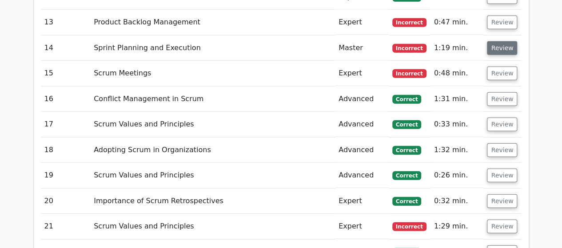
click at [501, 45] on button "Review" at bounding box center [502, 48] width 30 height 14
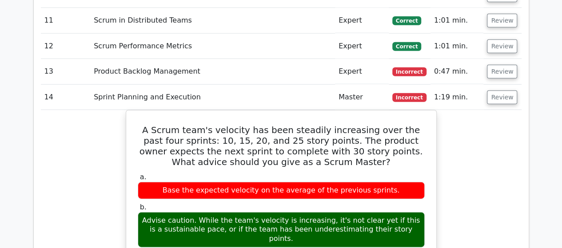
scroll to position [1066, 0]
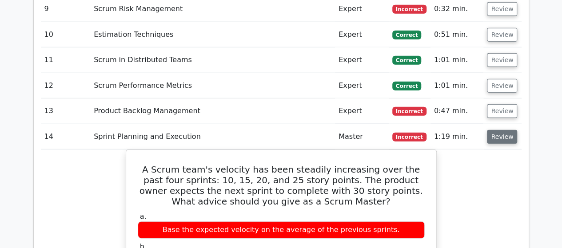
click at [499, 131] on button "Review" at bounding box center [502, 137] width 30 height 14
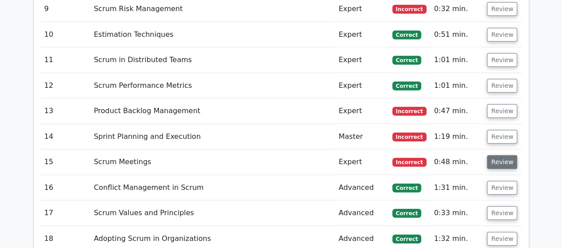
click at [499, 162] on button "Review" at bounding box center [502, 163] width 30 height 14
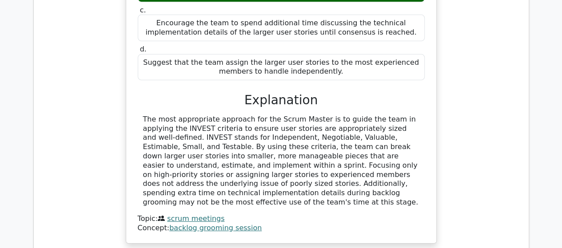
scroll to position [1155, 0]
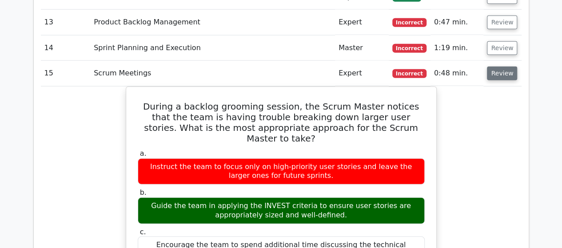
click at [504, 71] on button "Review" at bounding box center [502, 74] width 30 height 14
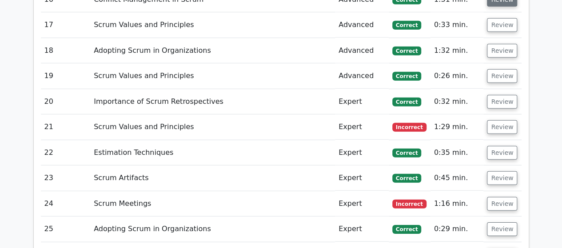
scroll to position [1333, 0]
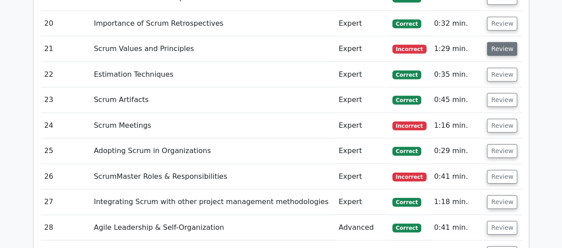
click at [503, 42] on button "Review" at bounding box center [502, 49] width 30 height 14
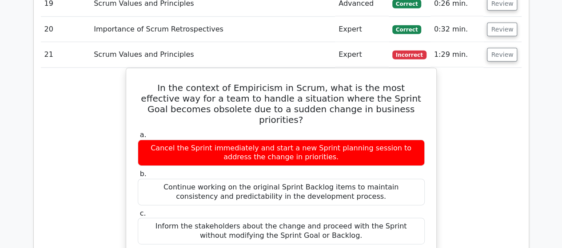
scroll to position [1289, 0]
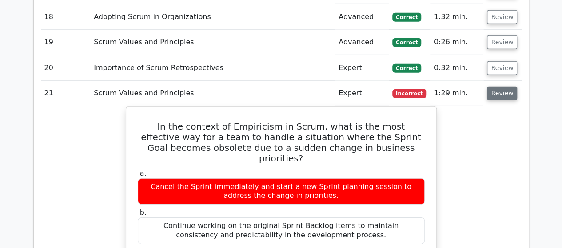
click at [503, 92] on button "Review" at bounding box center [502, 94] width 30 height 14
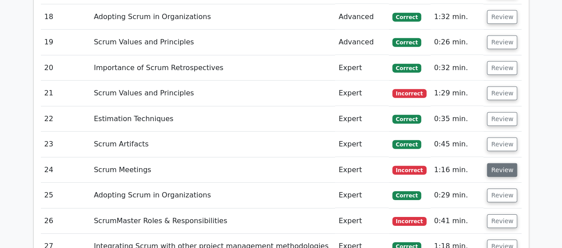
click at [496, 164] on button "Review" at bounding box center [502, 171] width 30 height 14
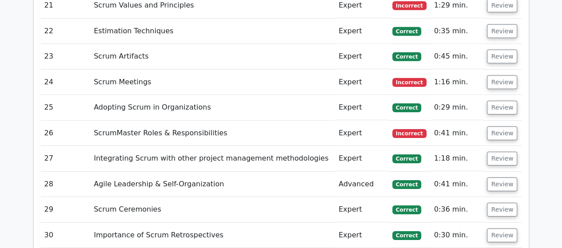
scroll to position [1377, 0]
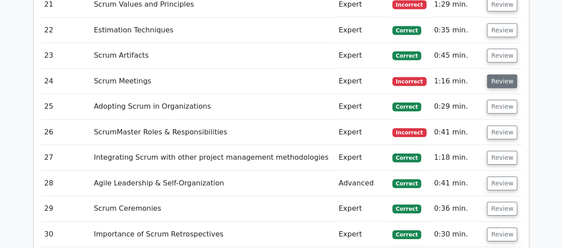
click at [503, 75] on button "Review" at bounding box center [502, 82] width 30 height 14
click at [492, 100] on button "Review" at bounding box center [502, 107] width 30 height 14
click at [495, 100] on button "Review" at bounding box center [502, 107] width 30 height 14
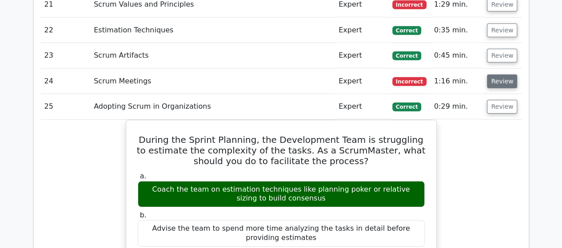
click at [493, 75] on button "Review" at bounding box center [502, 82] width 30 height 14
click at [503, 76] on button "Review" at bounding box center [502, 82] width 30 height 14
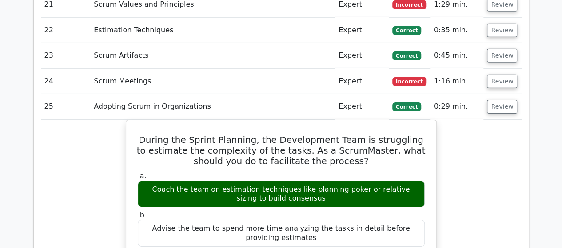
drag, startPoint x: 503, startPoint y: 76, endPoint x: 329, endPoint y: 75, distance: 174.2
click at [499, 75] on button "Review" at bounding box center [502, 82] width 30 height 14
click at [248, 72] on td "Scrum Meetings" at bounding box center [212, 81] width 245 height 25
click at [503, 103] on button "Review" at bounding box center [502, 107] width 30 height 14
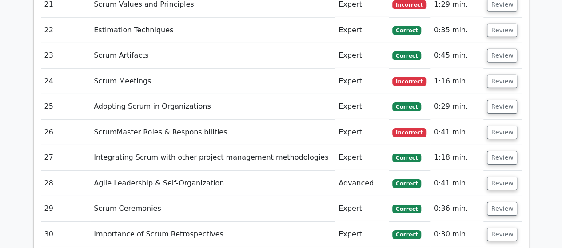
click at [495, 69] on td "Review" at bounding box center [502, 81] width 38 height 25
click at [503, 75] on button "Review" at bounding box center [502, 82] width 30 height 14
click at [502, 78] on button "Review" at bounding box center [502, 82] width 30 height 14
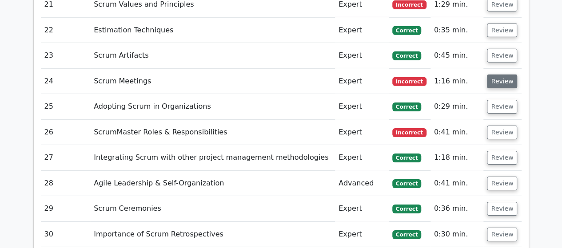
click at [502, 78] on button "Review" at bounding box center [502, 82] width 30 height 14
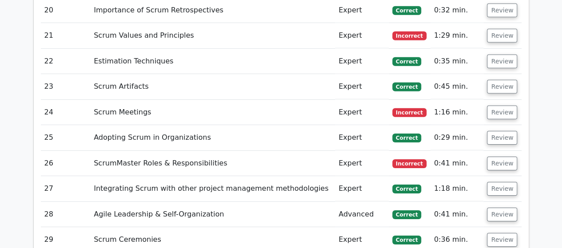
scroll to position [1333, 0]
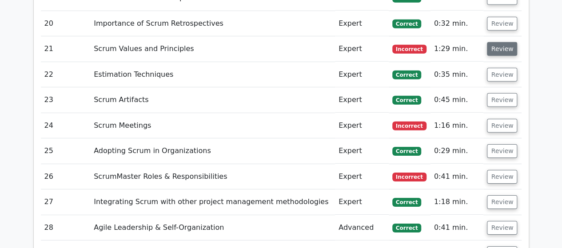
click at [498, 42] on button "Review" at bounding box center [502, 49] width 30 height 14
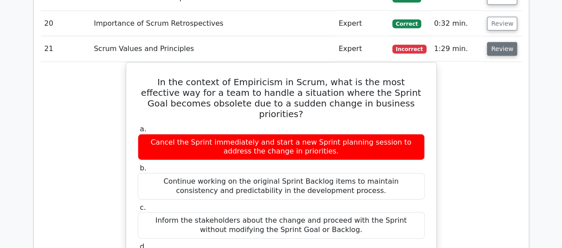
click at [498, 42] on button "Review" at bounding box center [502, 49] width 30 height 14
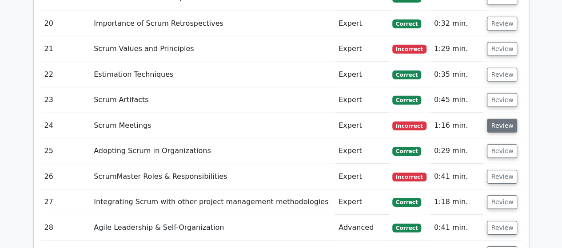
click at [494, 120] on button "Review" at bounding box center [502, 126] width 30 height 14
click at [499, 121] on button "Review" at bounding box center [502, 126] width 30 height 14
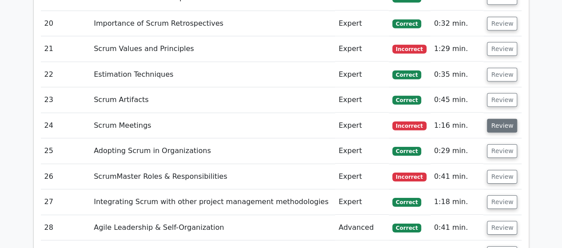
click at [499, 121] on button "Review" at bounding box center [502, 126] width 30 height 14
click at [499, 120] on button "Review" at bounding box center [502, 126] width 30 height 14
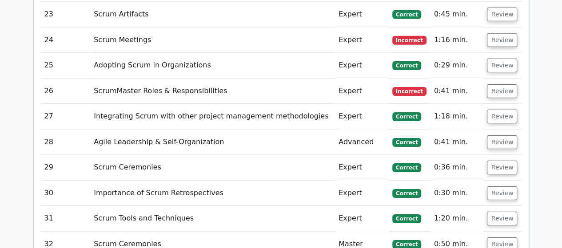
scroll to position [1422, 0]
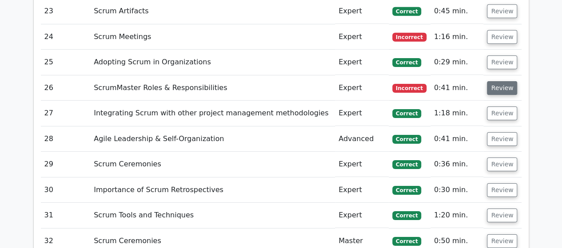
click at [505, 85] on button "Review" at bounding box center [502, 88] width 30 height 14
click at [500, 82] on button "Review" at bounding box center [502, 88] width 30 height 14
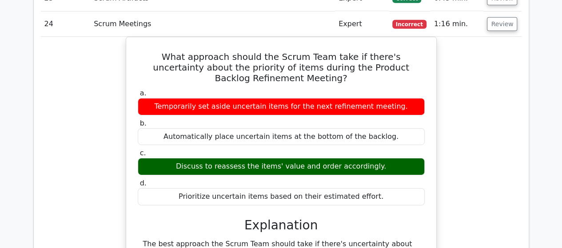
scroll to position [1377, 0]
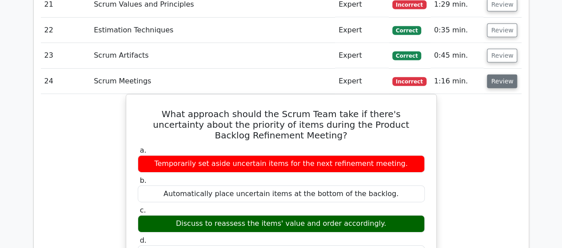
click at [503, 78] on button "Review" at bounding box center [502, 82] width 30 height 14
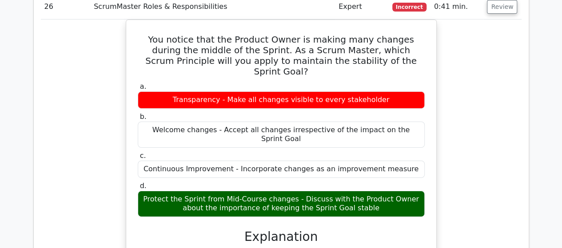
scroll to position [1466, 0]
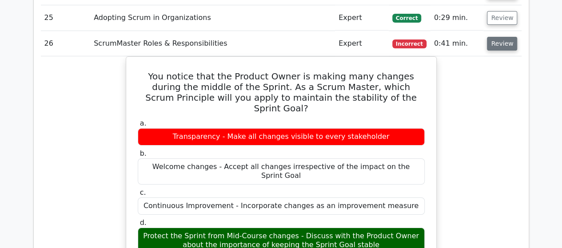
click at [500, 39] on button "Review" at bounding box center [502, 44] width 30 height 14
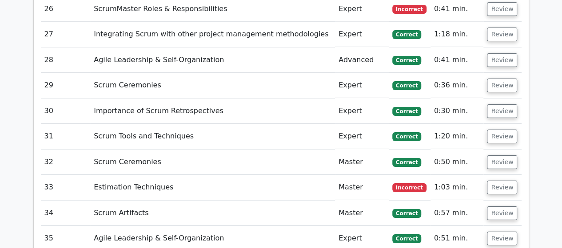
scroll to position [1600, 0]
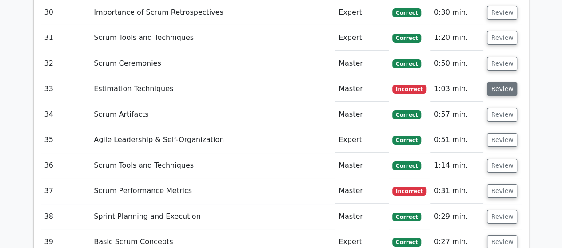
click at [495, 82] on button "Review" at bounding box center [502, 89] width 30 height 14
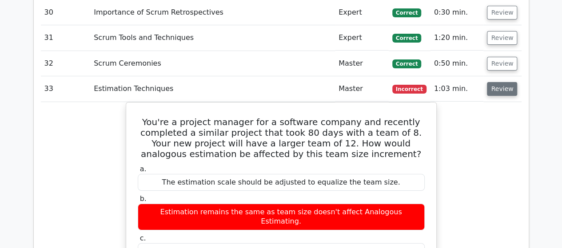
click at [501, 82] on button "Review" at bounding box center [502, 89] width 30 height 14
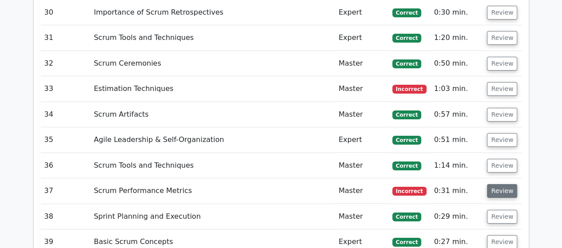
click at [506, 184] on button "Review" at bounding box center [502, 191] width 30 height 14
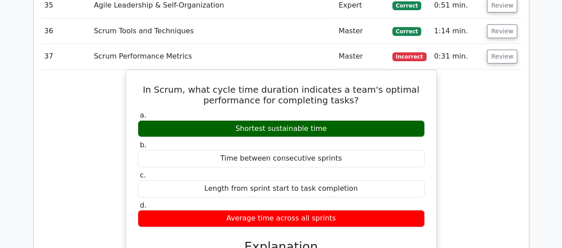
scroll to position [1733, 0]
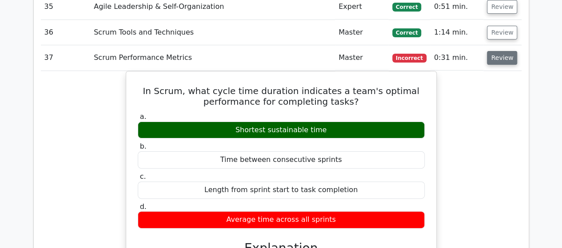
click at [502, 54] on button "Review" at bounding box center [502, 58] width 30 height 14
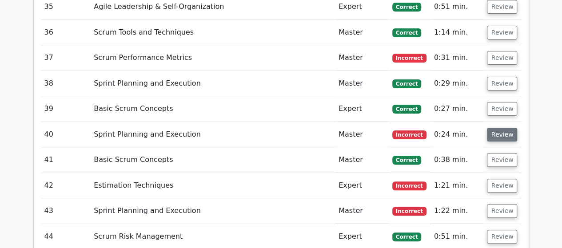
click at [501, 130] on button "Review" at bounding box center [502, 135] width 30 height 14
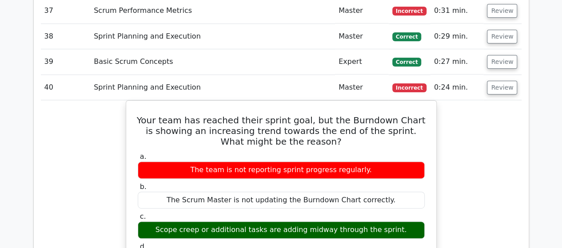
scroll to position [1777, 0]
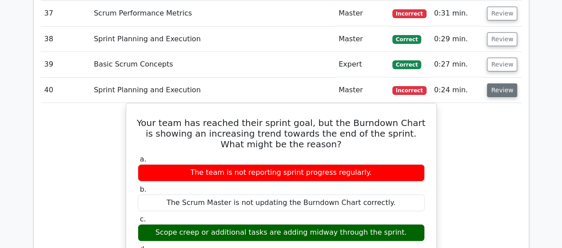
click at [499, 84] on button "Review" at bounding box center [502, 91] width 30 height 14
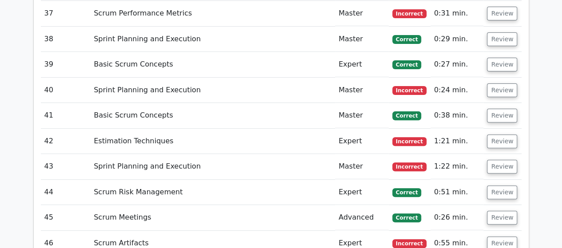
scroll to position [1822, 0]
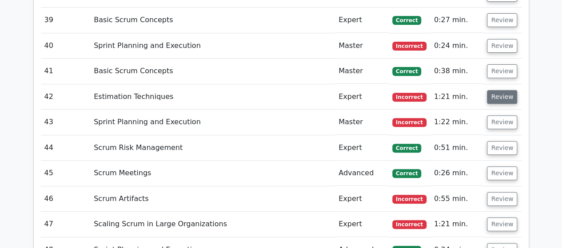
click at [496, 90] on button "Review" at bounding box center [502, 97] width 30 height 14
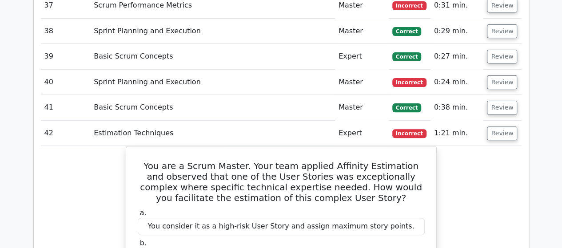
scroll to position [1777, 0]
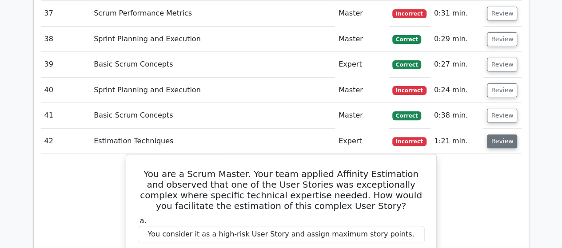
click at [510, 135] on button "Review" at bounding box center [502, 142] width 30 height 14
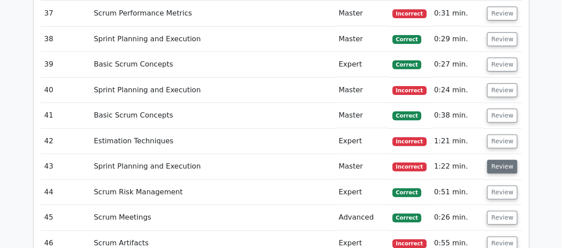
click at [502, 160] on button "Review" at bounding box center [502, 167] width 30 height 14
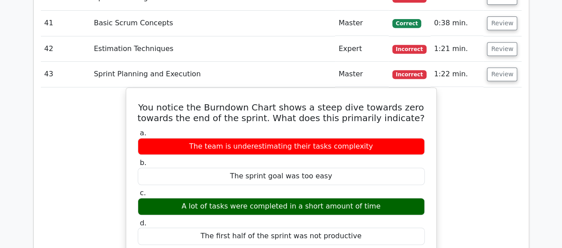
scroll to position [1822, 0]
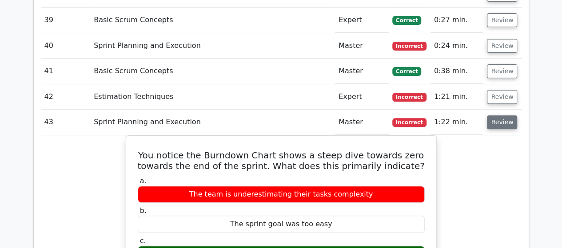
click at [503, 116] on button "Review" at bounding box center [502, 123] width 30 height 14
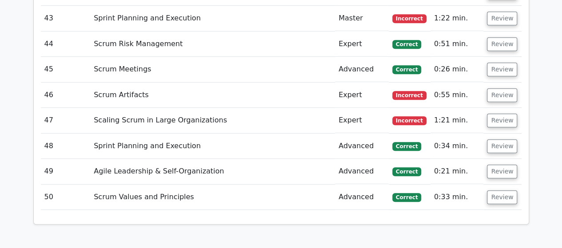
scroll to position [1955, 0]
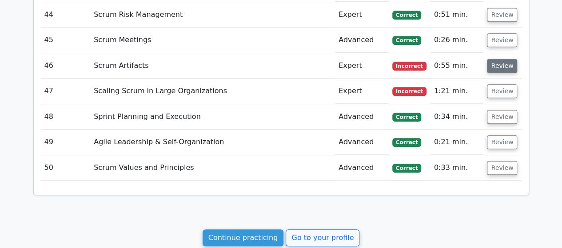
click at [502, 59] on button "Review" at bounding box center [502, 66] width 30 height 14
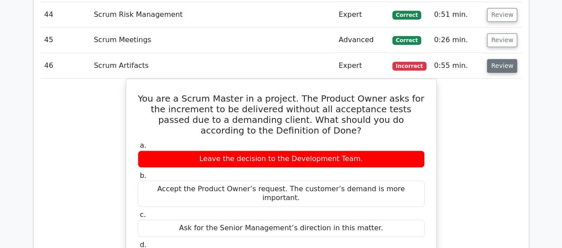
click at [499, 59] on button "Review" at bounding box center [502, 66] width 30 height 14
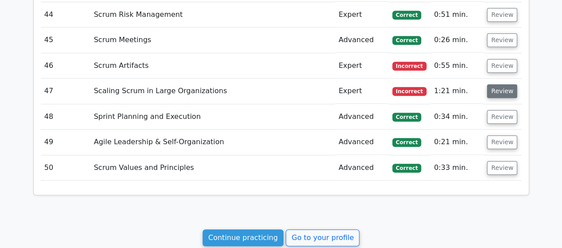
click at [502, 84] on button "Review" at bounding box center [502, 91] width 30 height 14
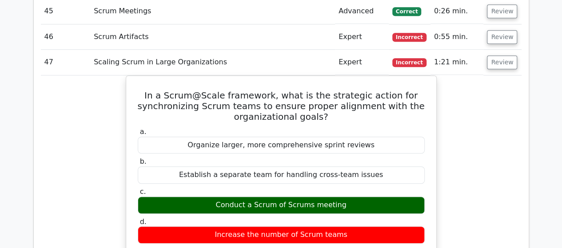
scroll to position [1866, 0]
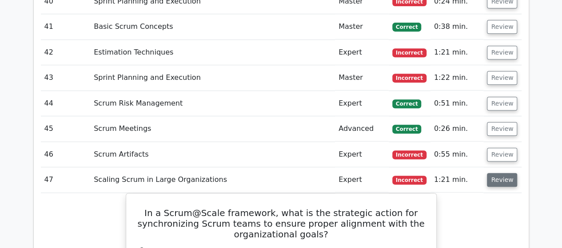
click at [499, 173] on button "Review" at bounding box center [502, 180] width 30 height 14
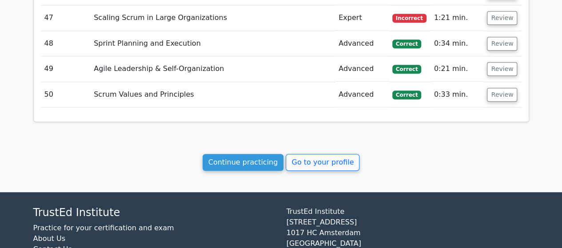
scroll to position [2067, 0]
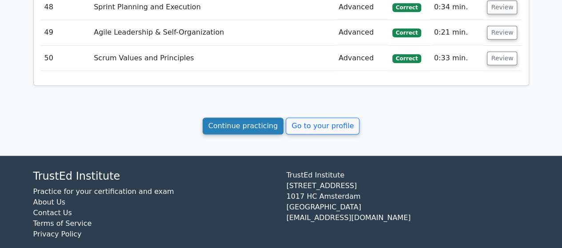
drag, startPoint x: 246, startPoint y: 112, endPoint x: 254, endPoint y: 117, distance: 8.8
click at [246, 118] on link "Continue practicing" at bounding box center [243, 126] width 81 height 17
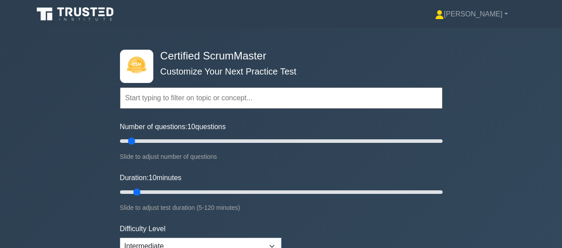
drag, startPoint x: 54, startPoint y: 0, endPoint x: 519, endPoint y: 114, distance: 478.1
click at [519, 114] on div "Certified ScrumMaster Customize Your Next Practice Test Topics Basic Scrum Conc…" at bounding box center [281, 192] width 562 height 328
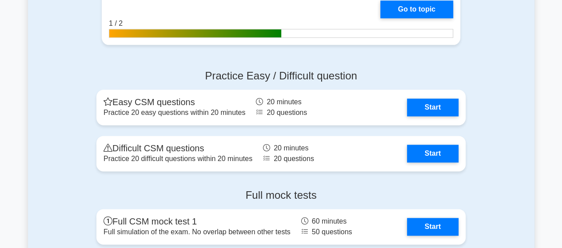
scroll to position [2171, 0]
